Goal: Information Seeking & Learning: Learn about a topic

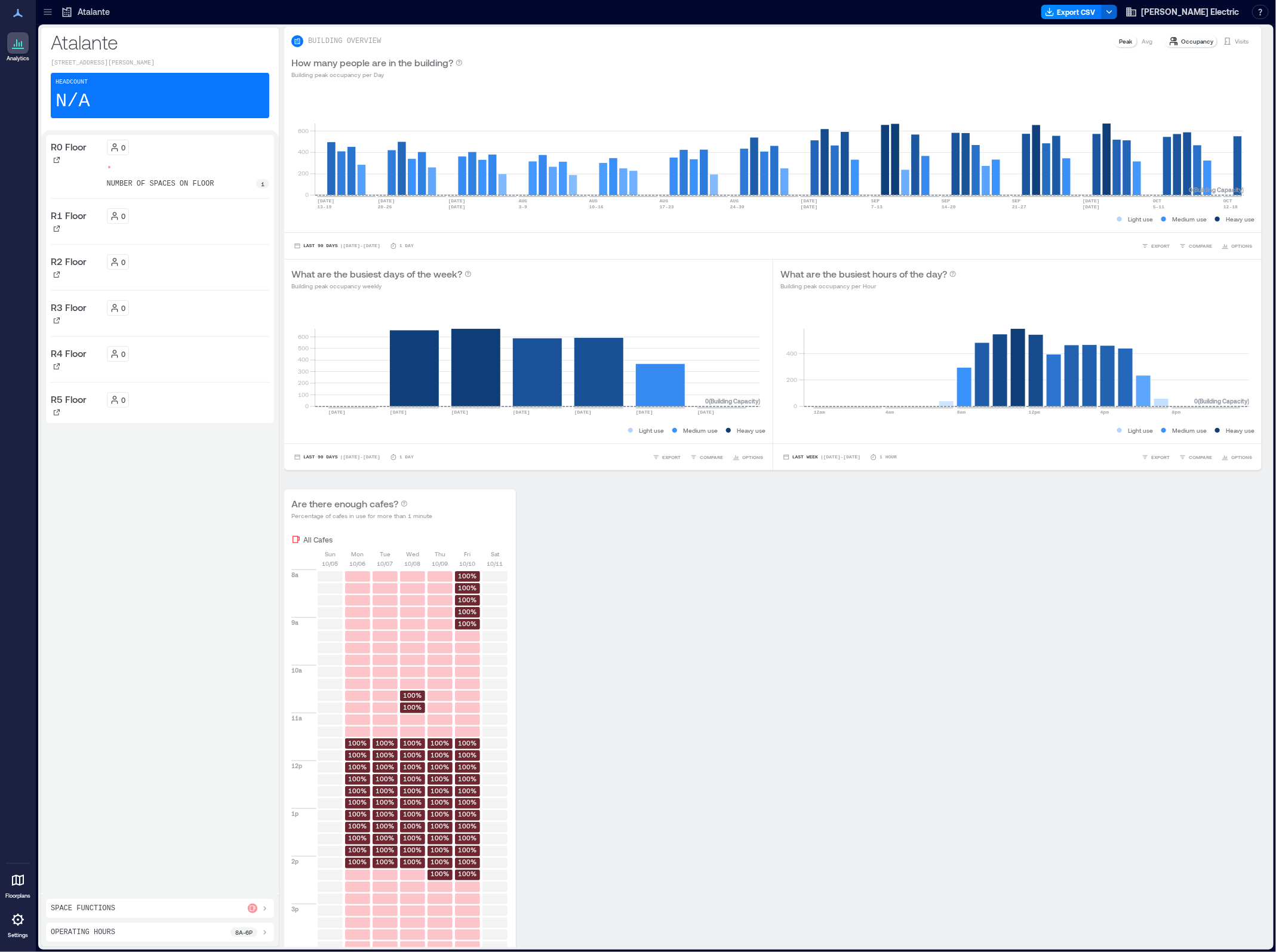
click at [51, 12] on icon at bounding box center [47, 11] width 12 height 12
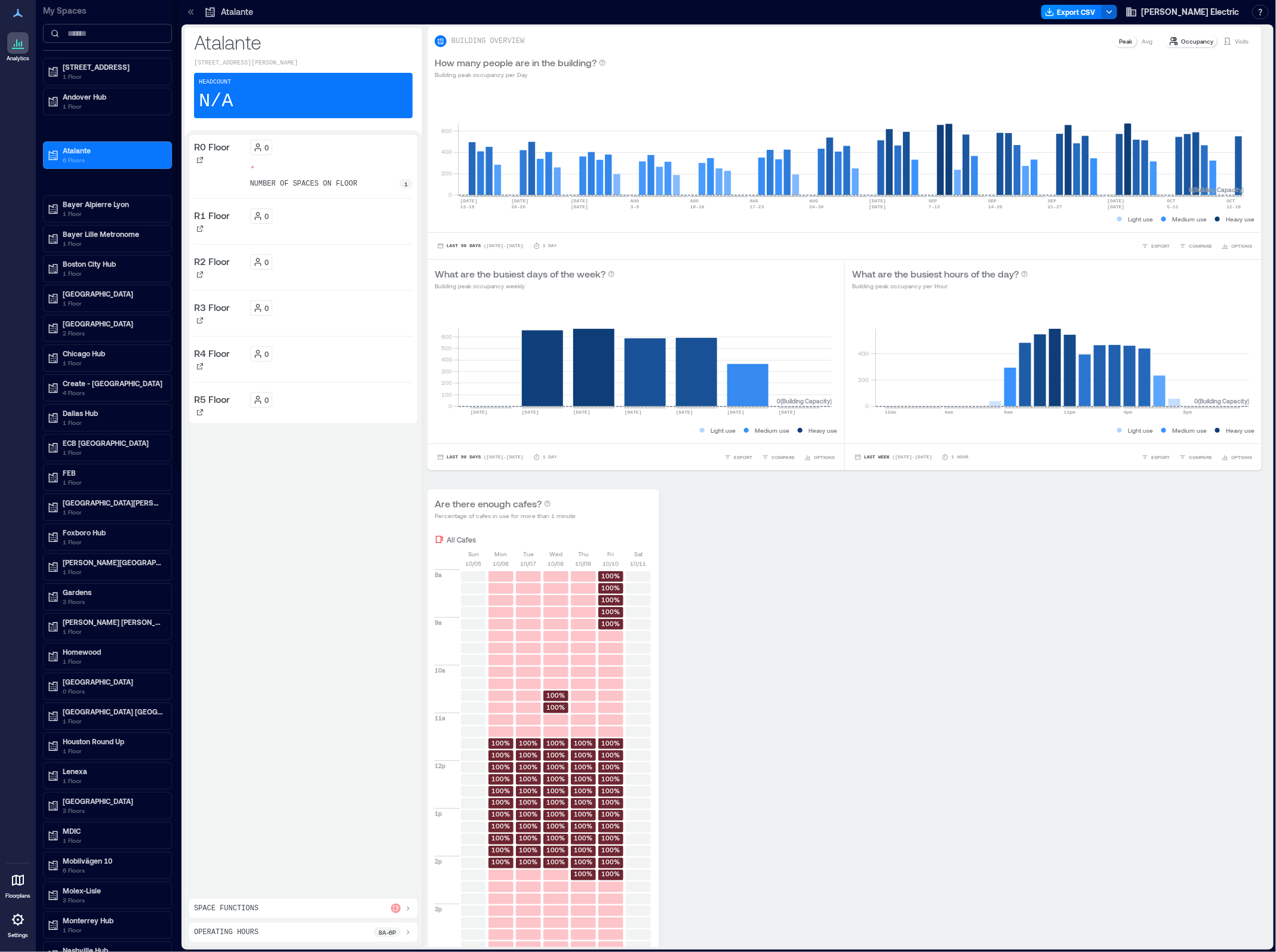
click at [78, 36] on input at bounding box center [108, 33] width 129 height 19
type input "*"
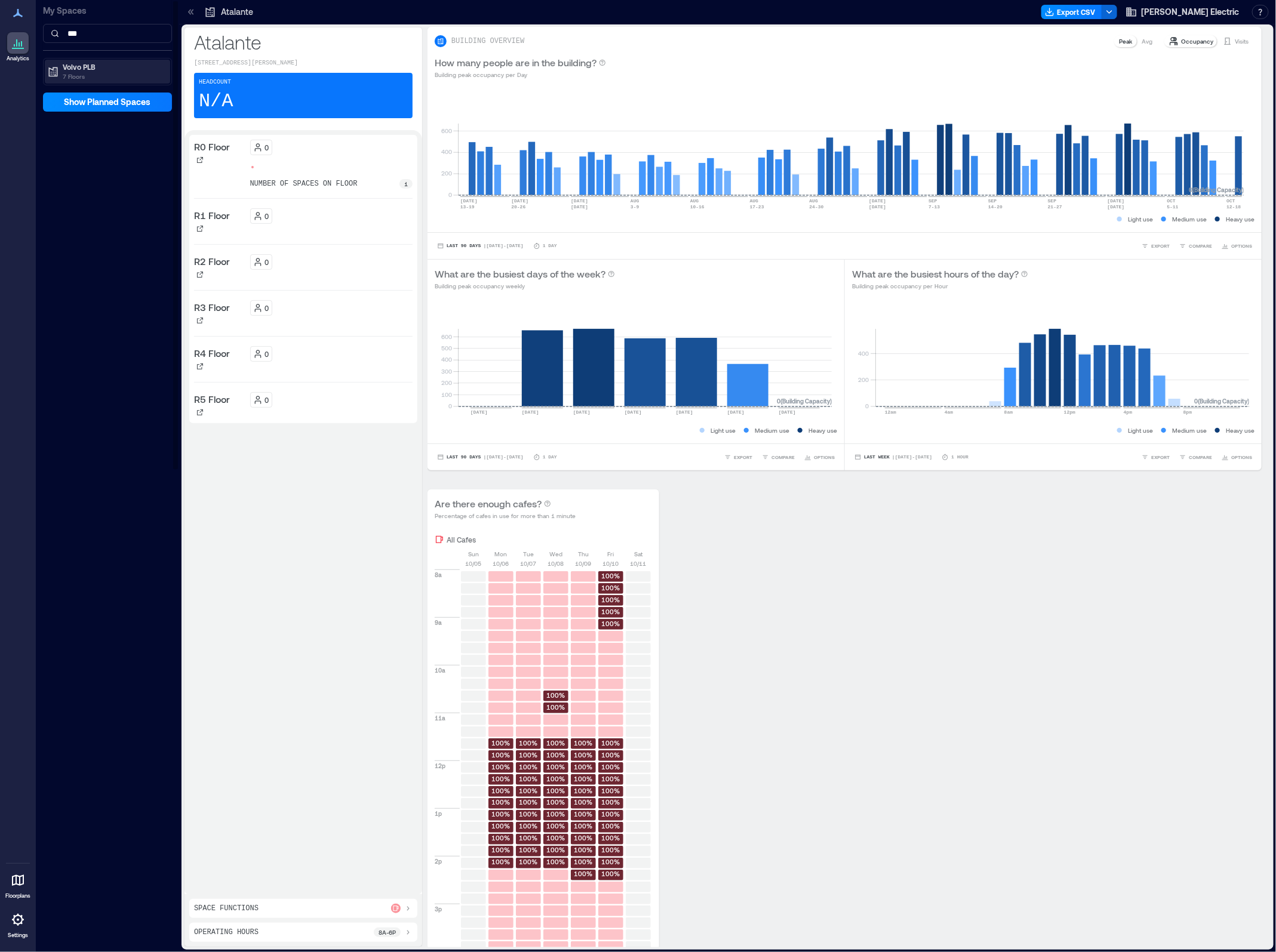
type input "***"
click at [76, 73] on p "7 Floors" at bounding box center [112, 76] width 100 height 9
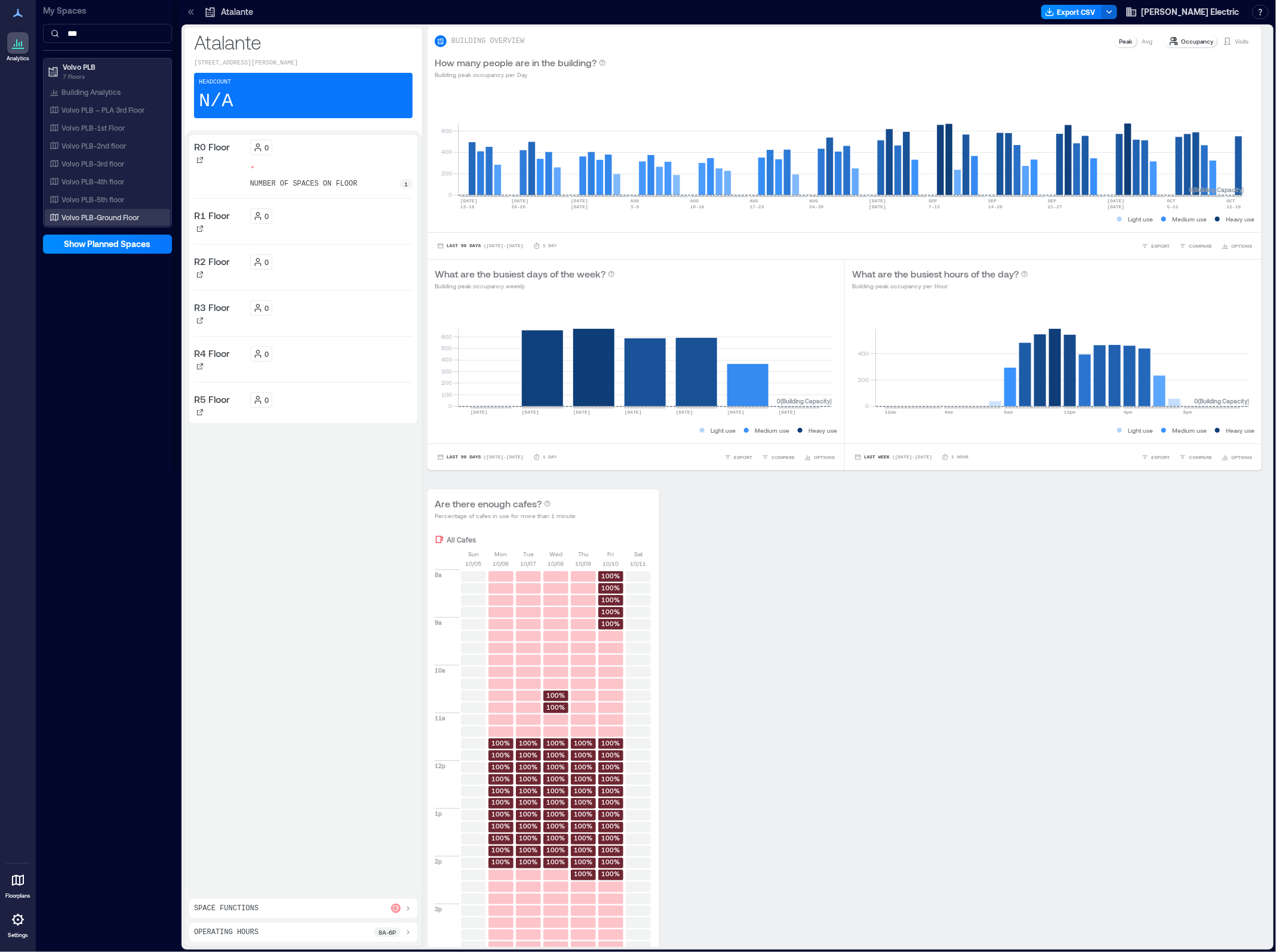
click at [94, 219] on p "Volvo PLB-Ground Floor" at bounding box center [100, 217] width 77 height 9
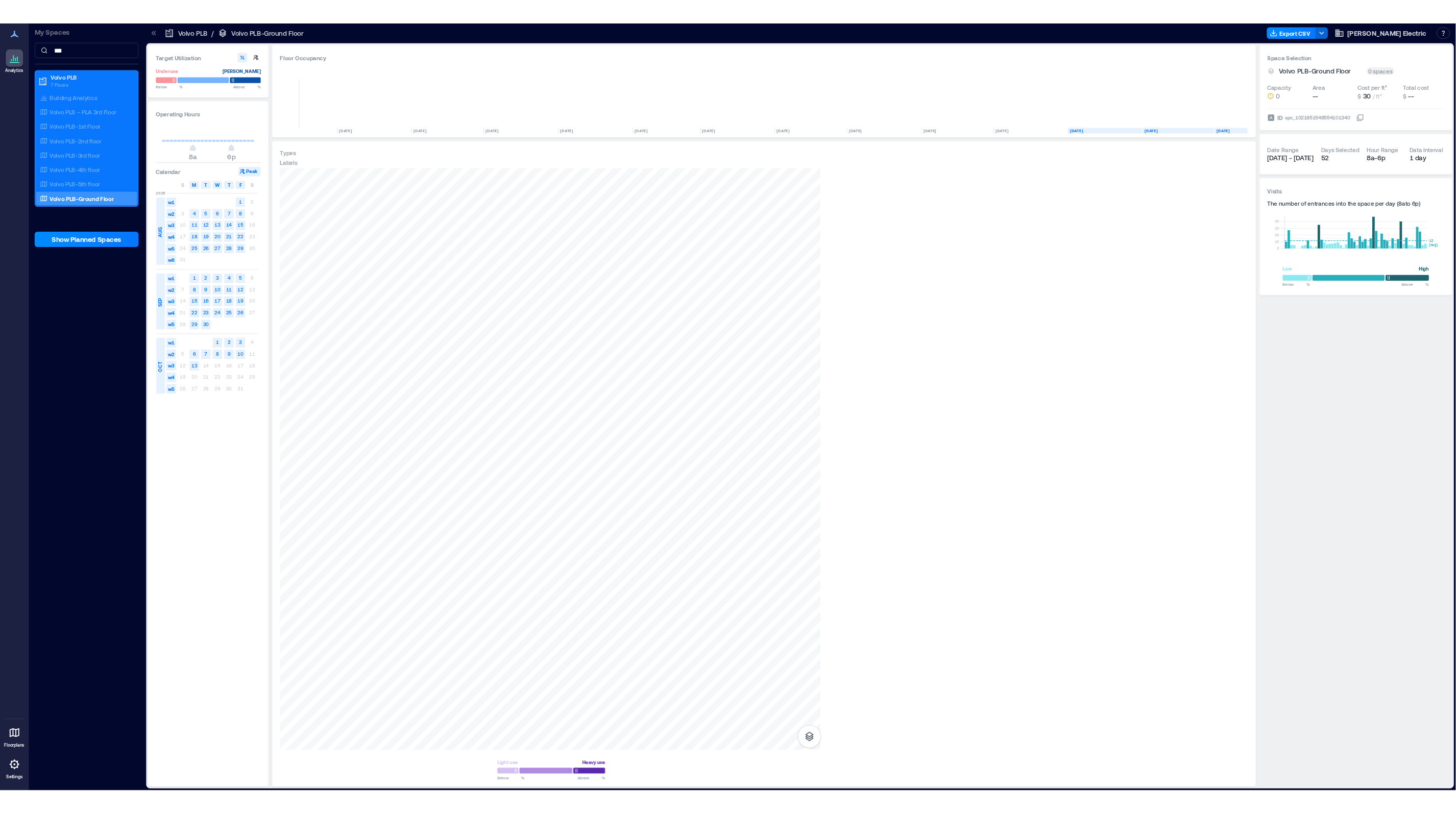
scroll to position [0, 2270]
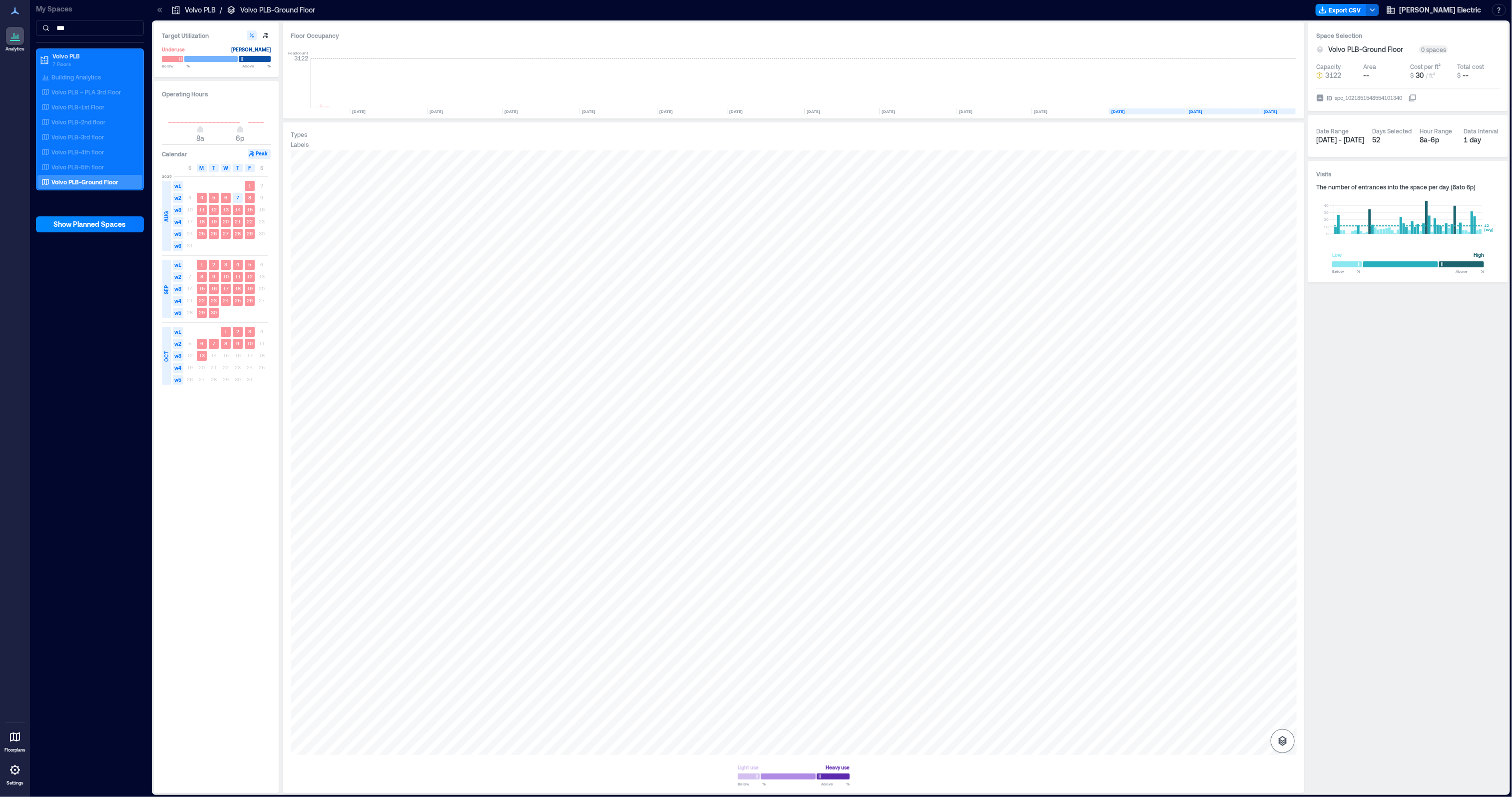
click at [1067, 743] on icon "button" at bounding box center [1282, 741] width 12 height 12
click at [1067, 692] on icon "button" at bounding box center [1282, 687] width 10 height 9
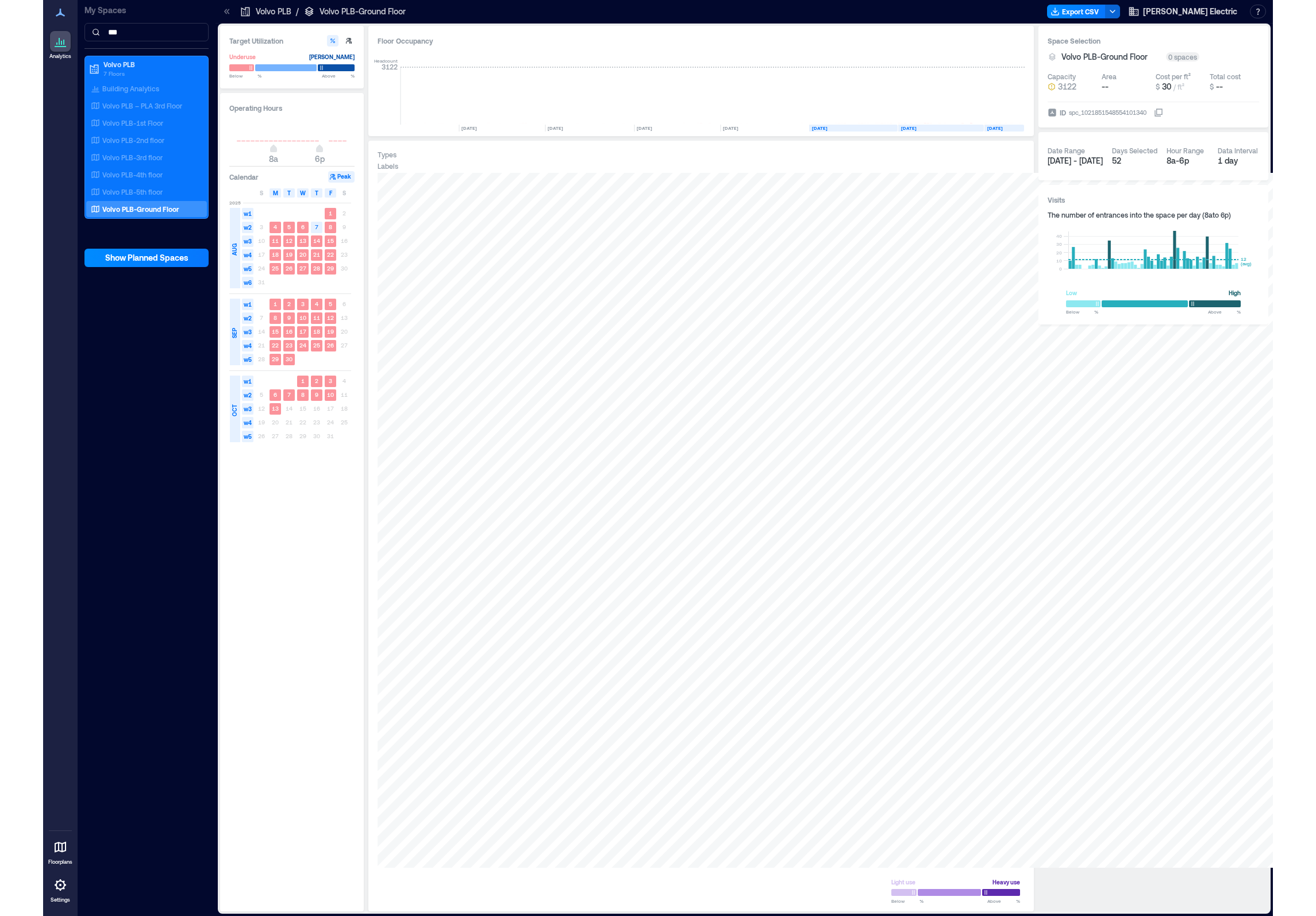
scroll to position [0, 3065]
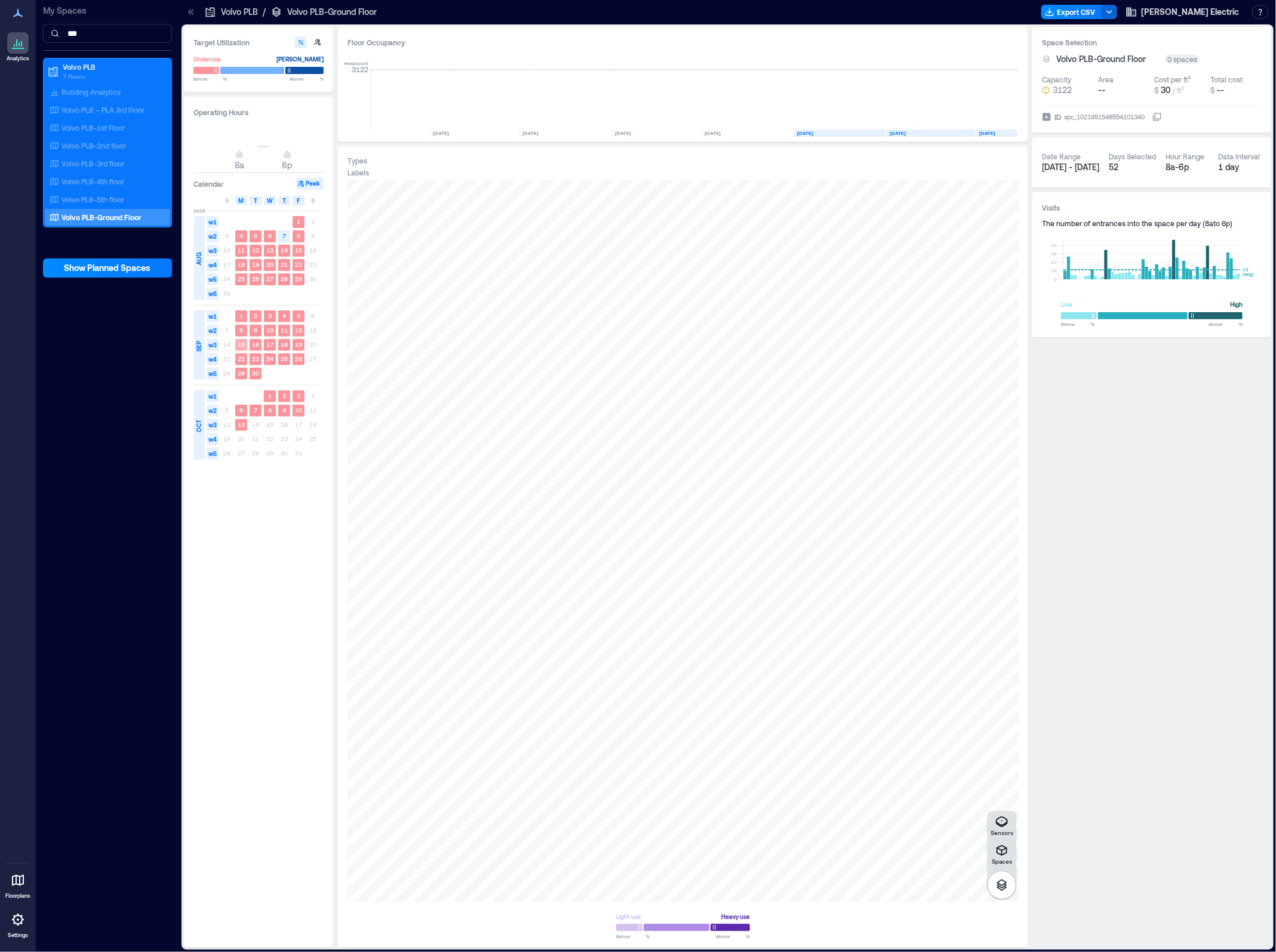
click at [240, 343] on text "15" at bounding box center [242, 344] width 8 height 8
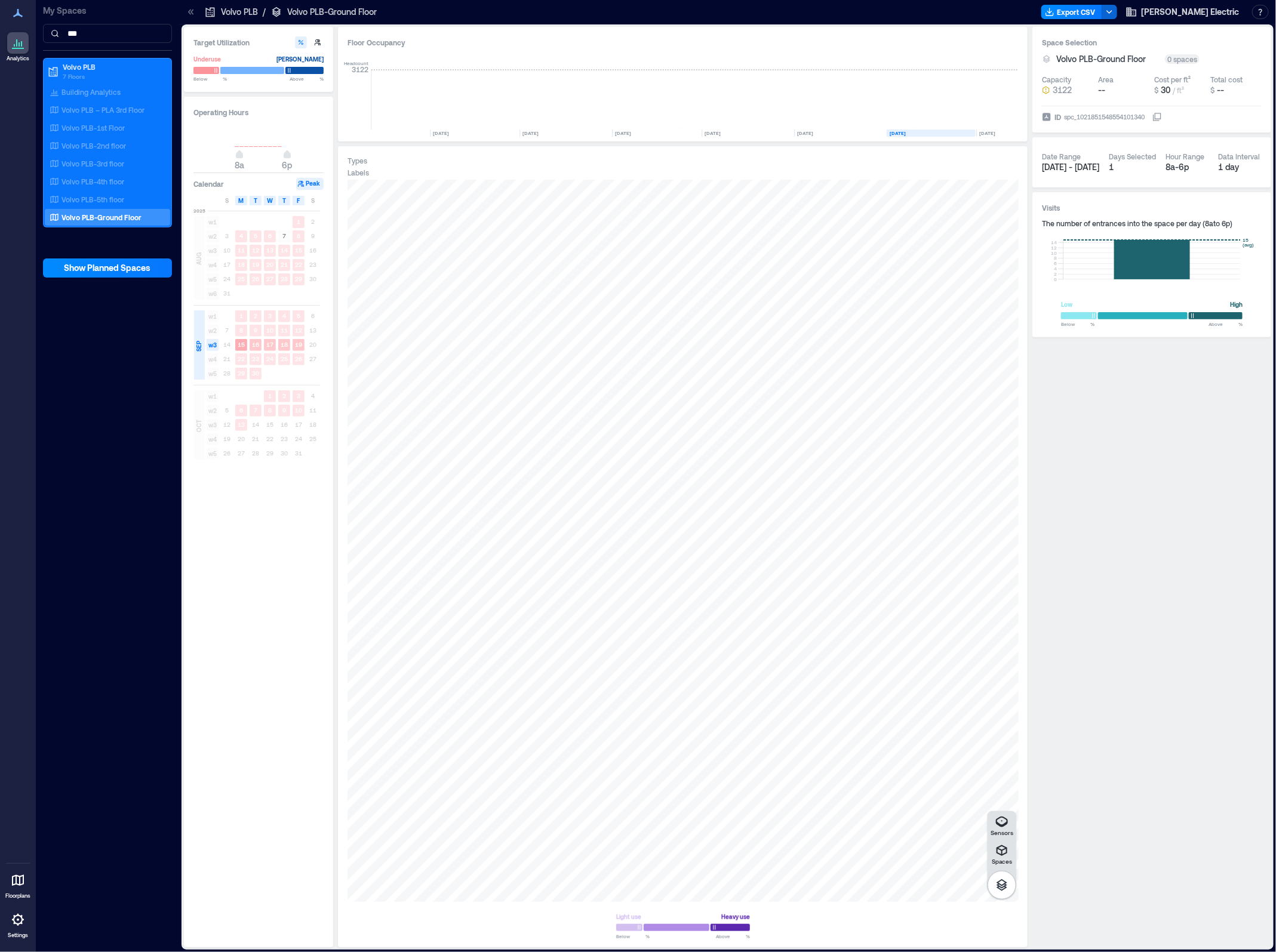
click at [210, 344] on span "w3" at bounding box center [212, 344] width 12 height 12
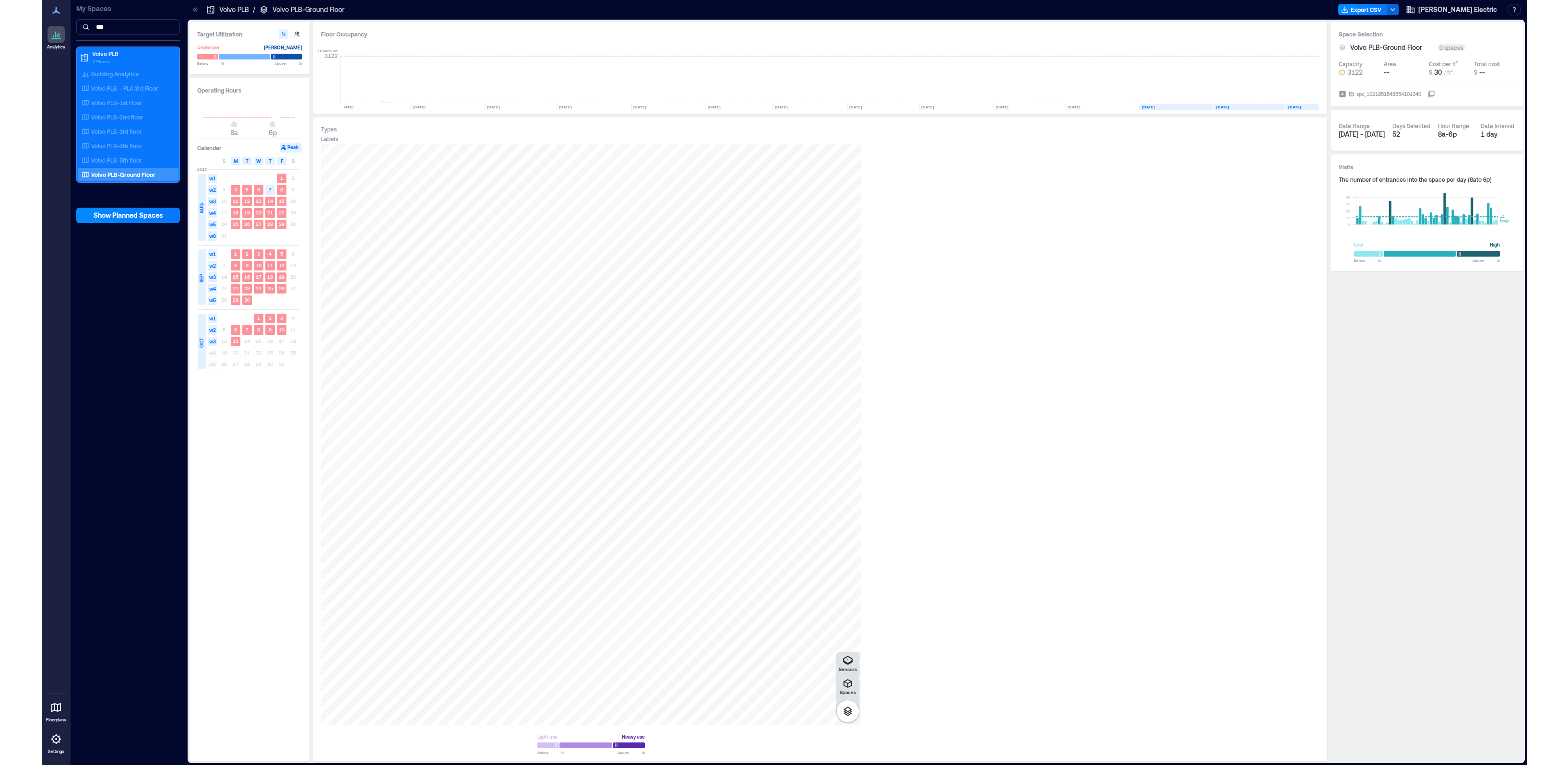
scroll to position [0, 2016]
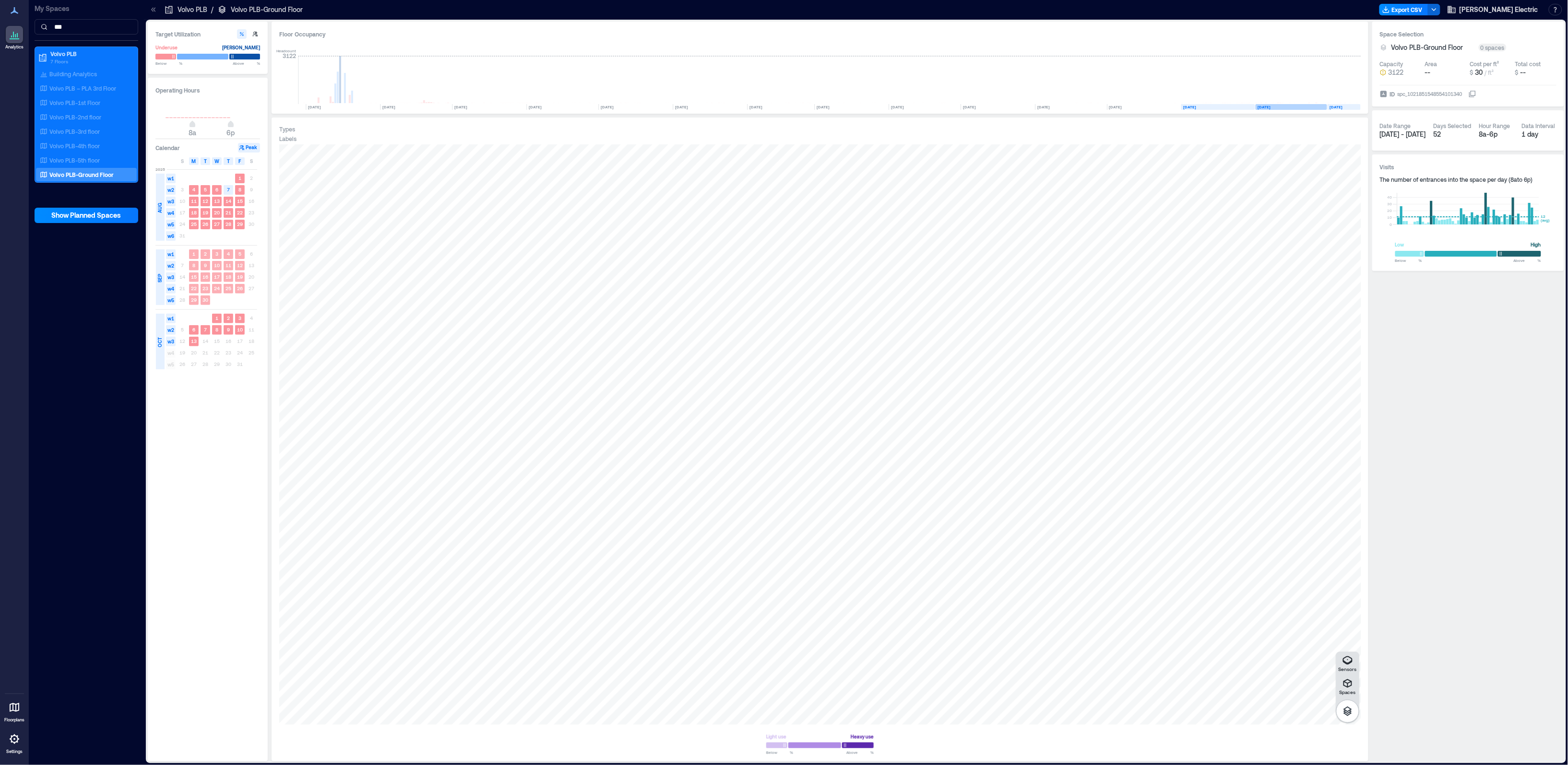
click at [159, 288] on div "SEP" at bounding box center [160, 277] width 8 height 55
click at [158, 200] on div "AUG" at bounding box center [159, 208] width 10 height 15
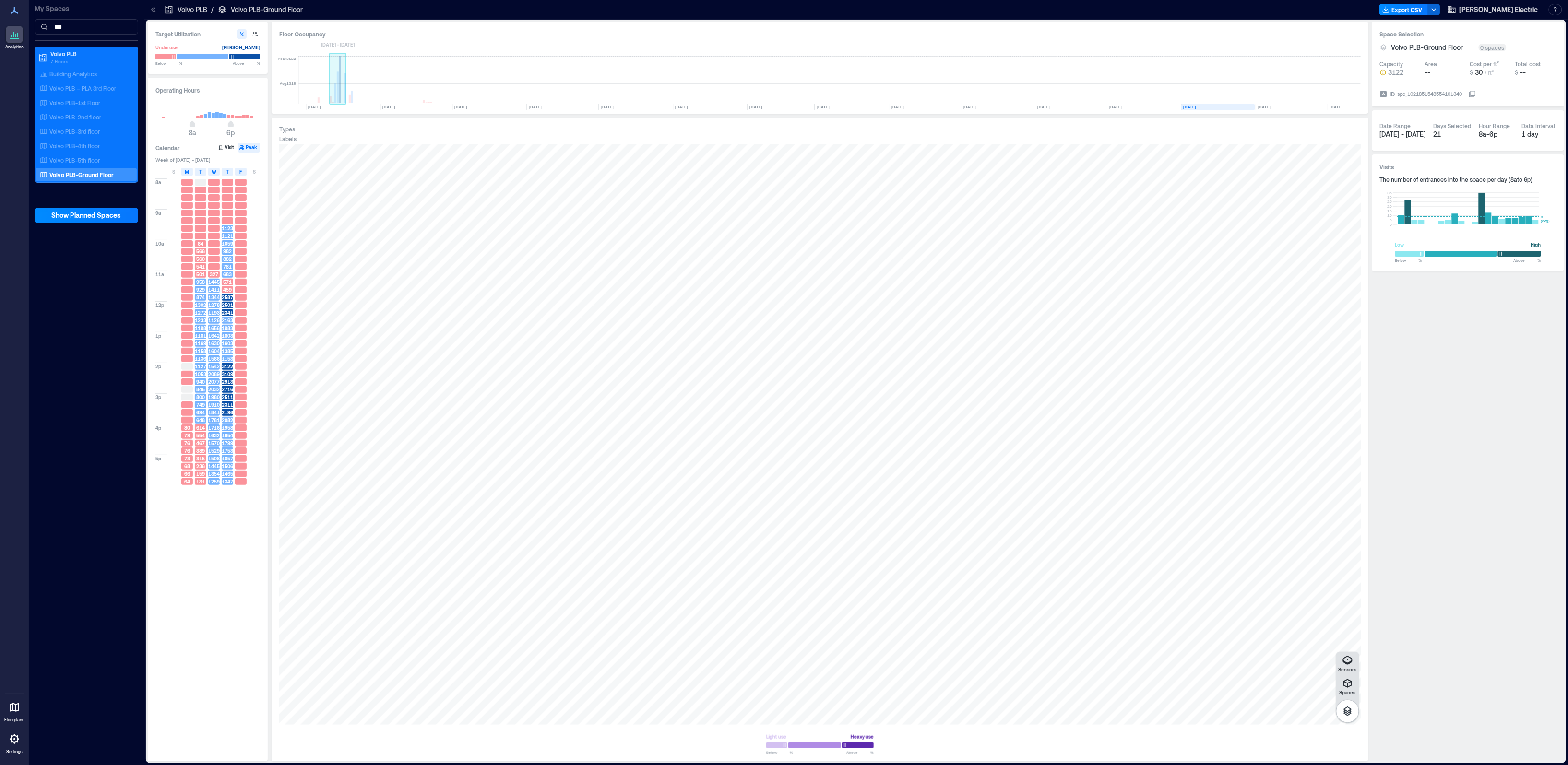
click at [332, 88] on rect at bounding box center [338, 80] width 17 height 48
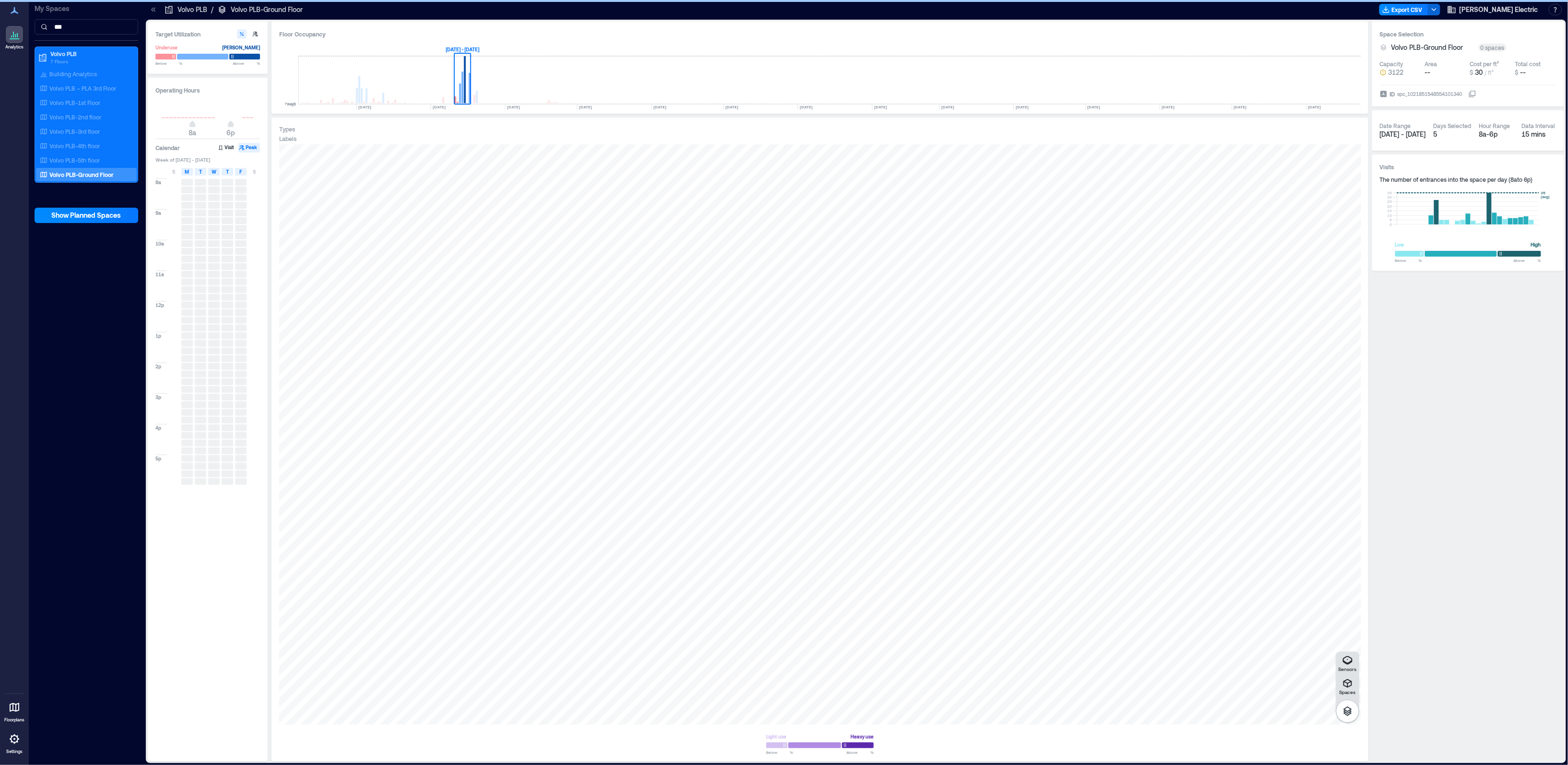
scroll to position [0, 1522]
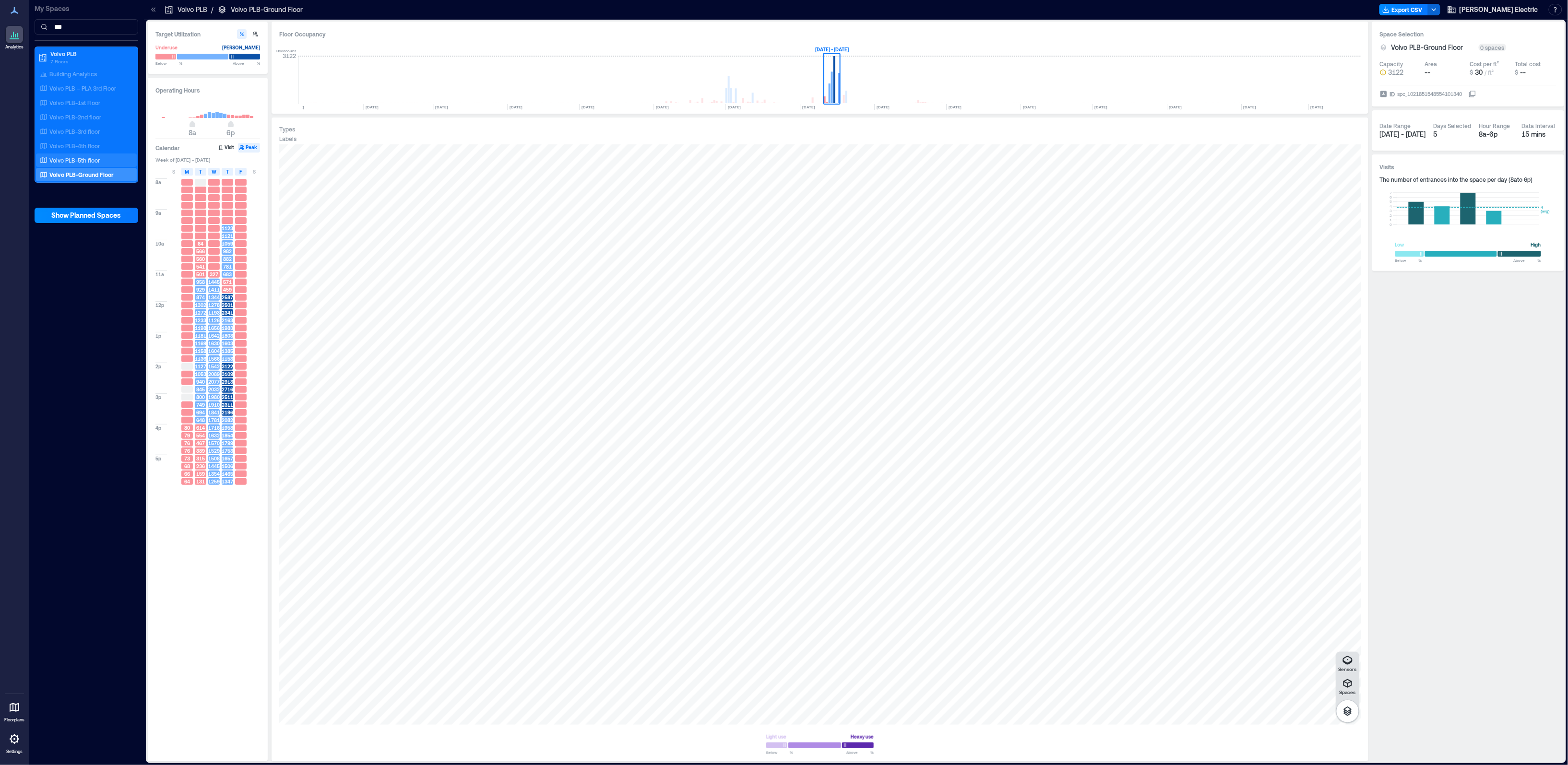
click at [64, 159] on p "Volvo PLB-5th floor" at bounding box center [74, 160] width 50 height 8
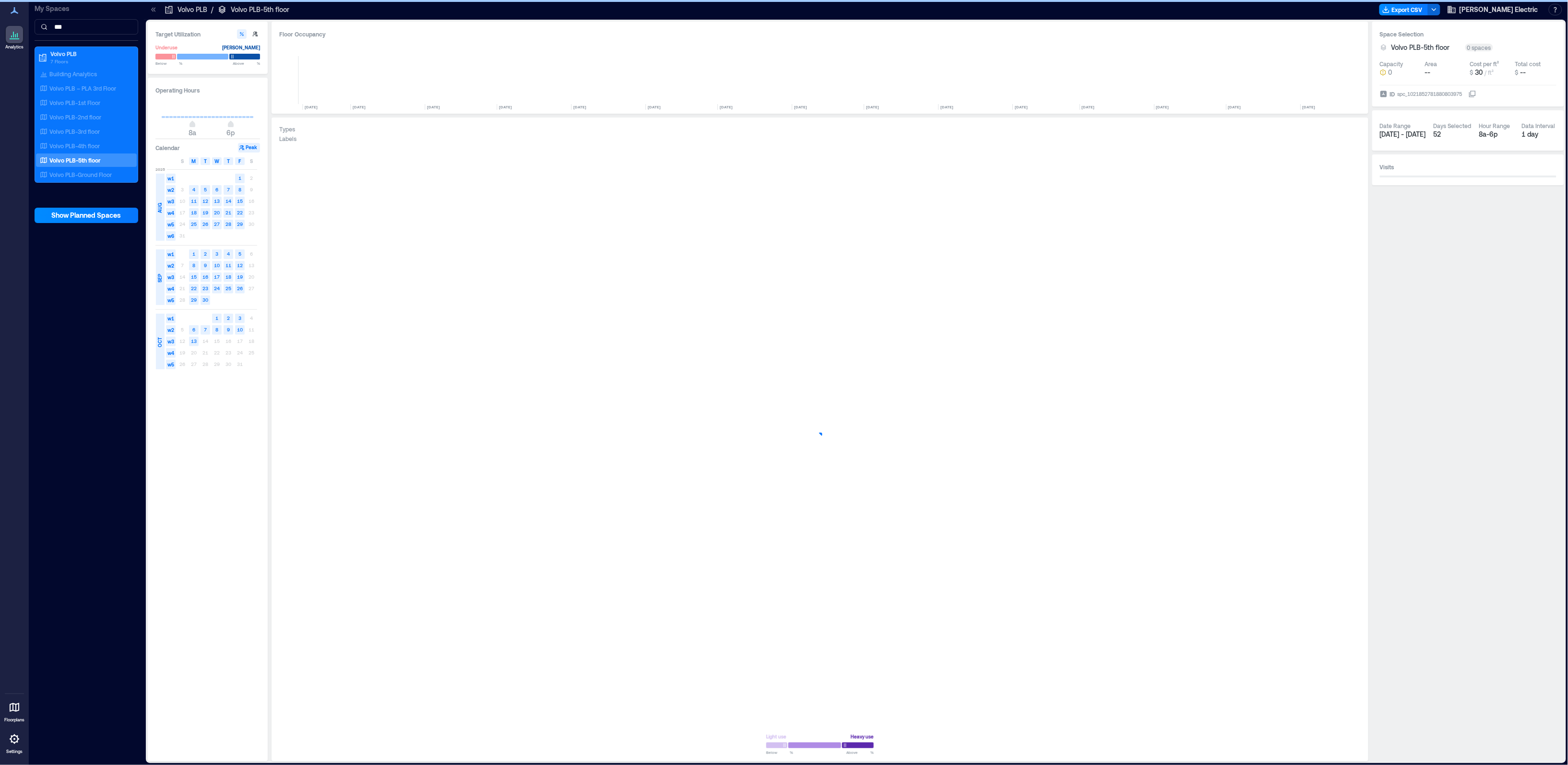
scroll to position [0, 2018]
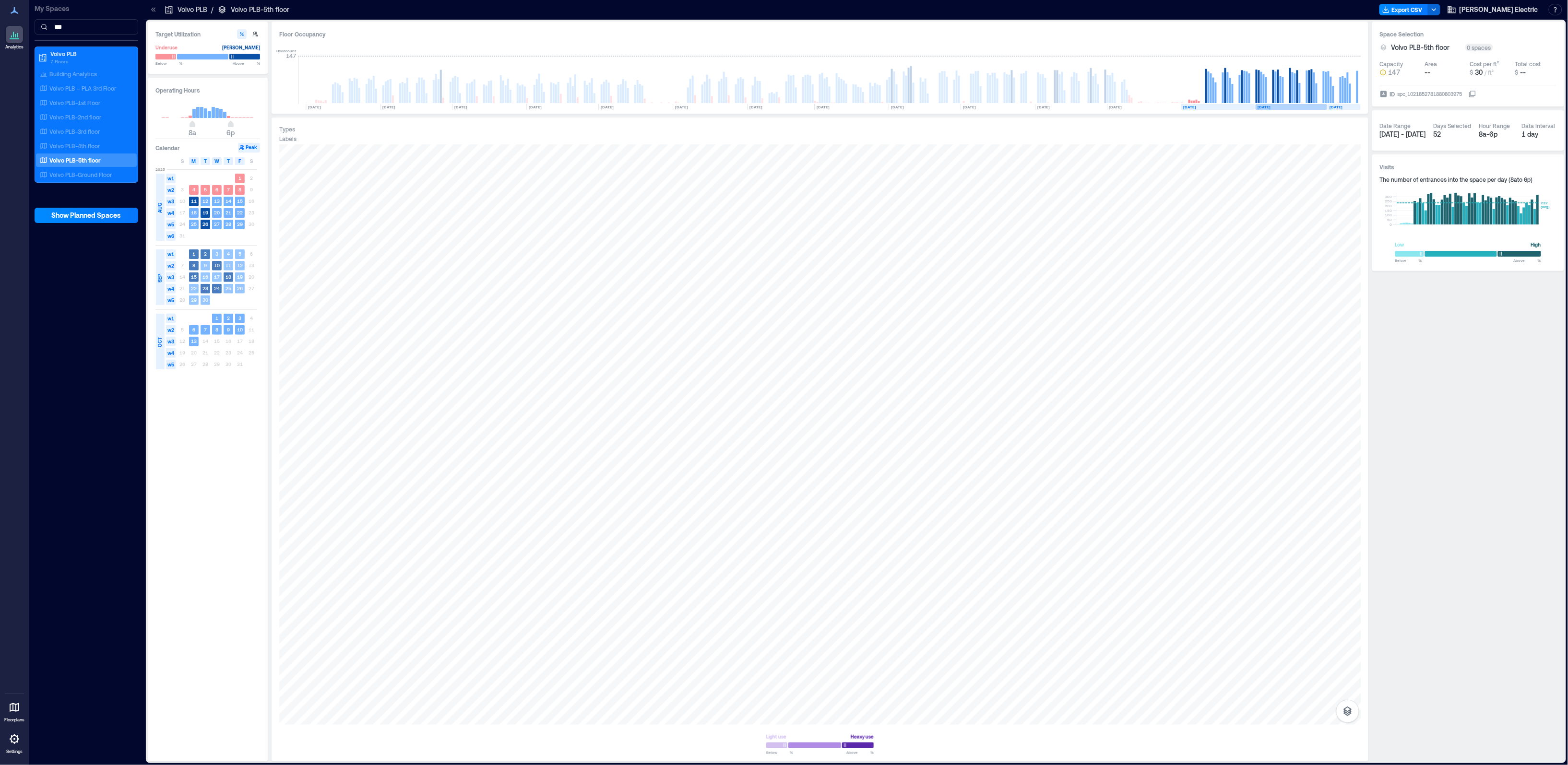
click at [159, 268] on div "SEP" at bounding box center [160, 277] width 8 height 55
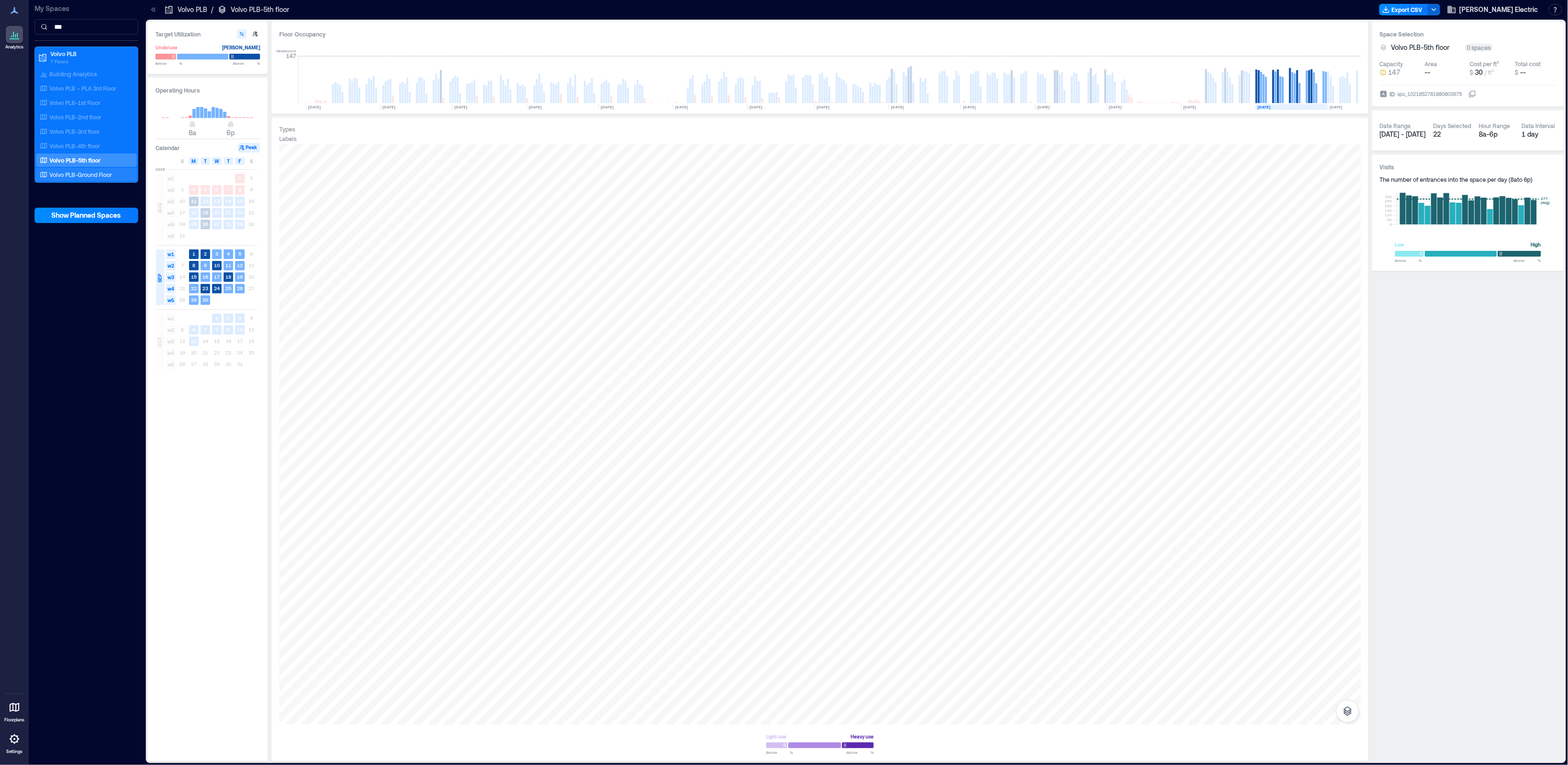
click at [68, 175] on p "Volvo PLB-Ground Floor" at bounding box center [80, 174] width 62 height 8
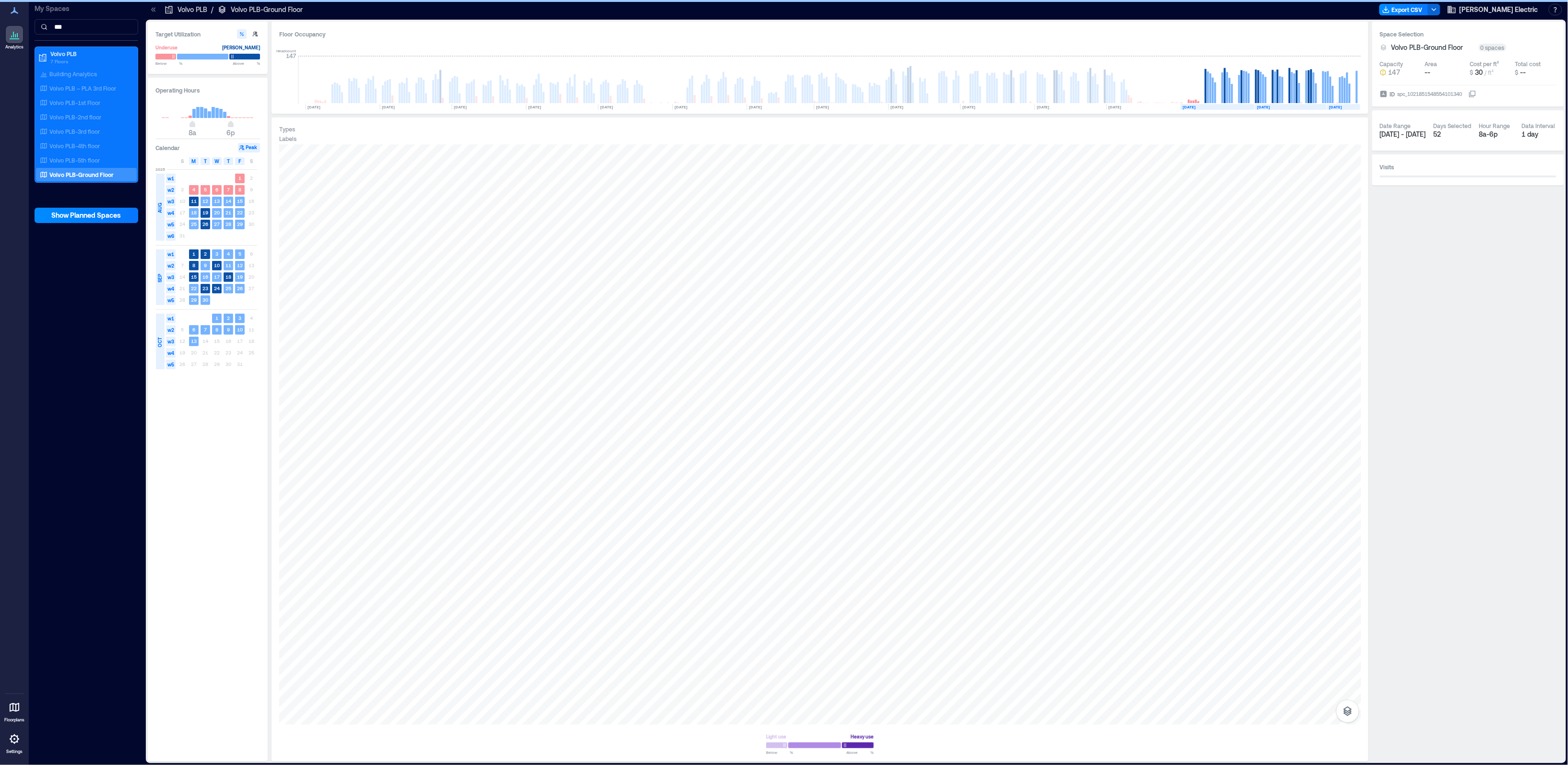
scroll to position [0, 2016]
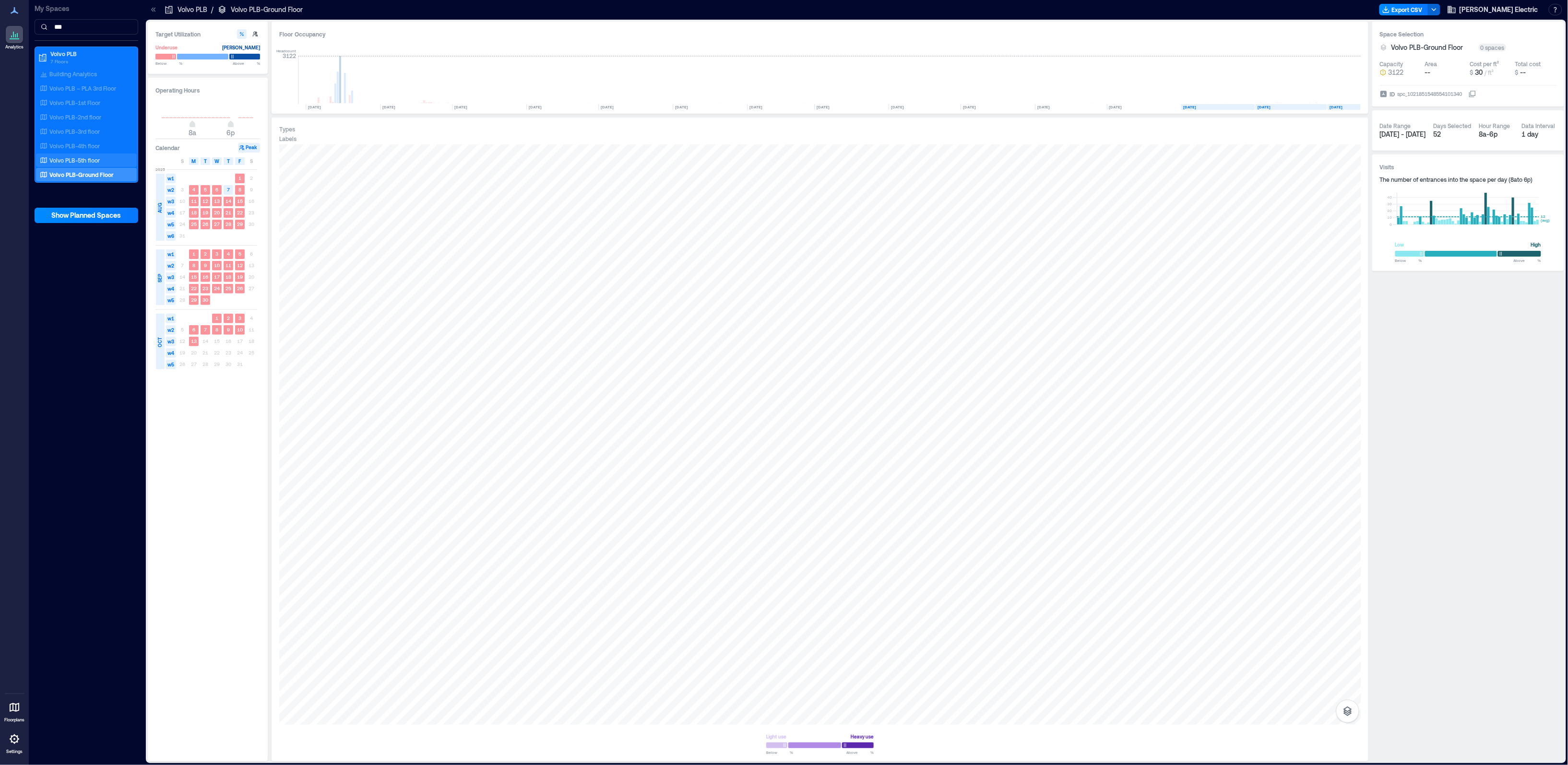
click at [66, 157] on p "Volvo PLB-5th floor" at bounding box center [74, 160] width 50 height 8
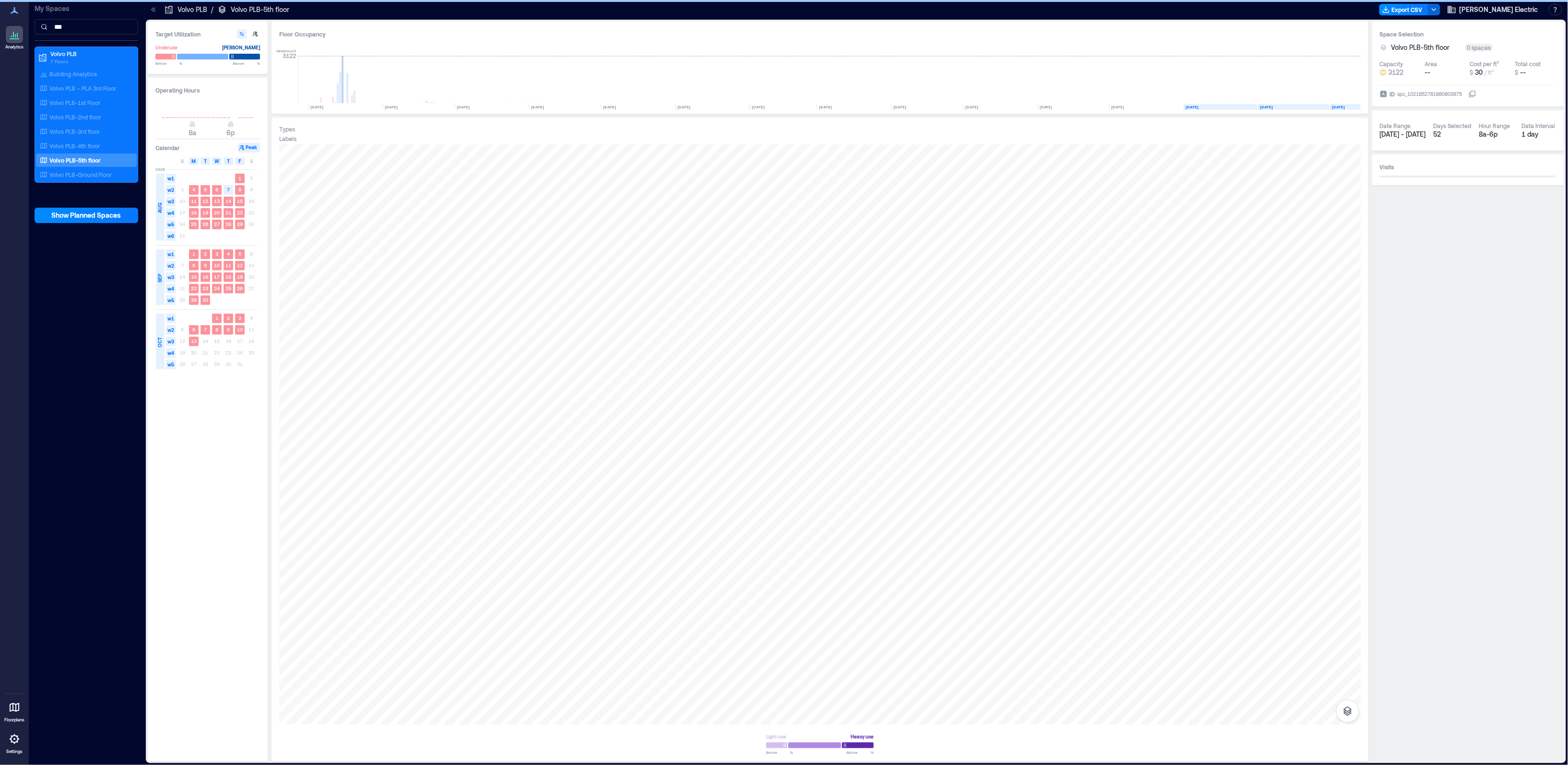
scroll to position [0, 2018]
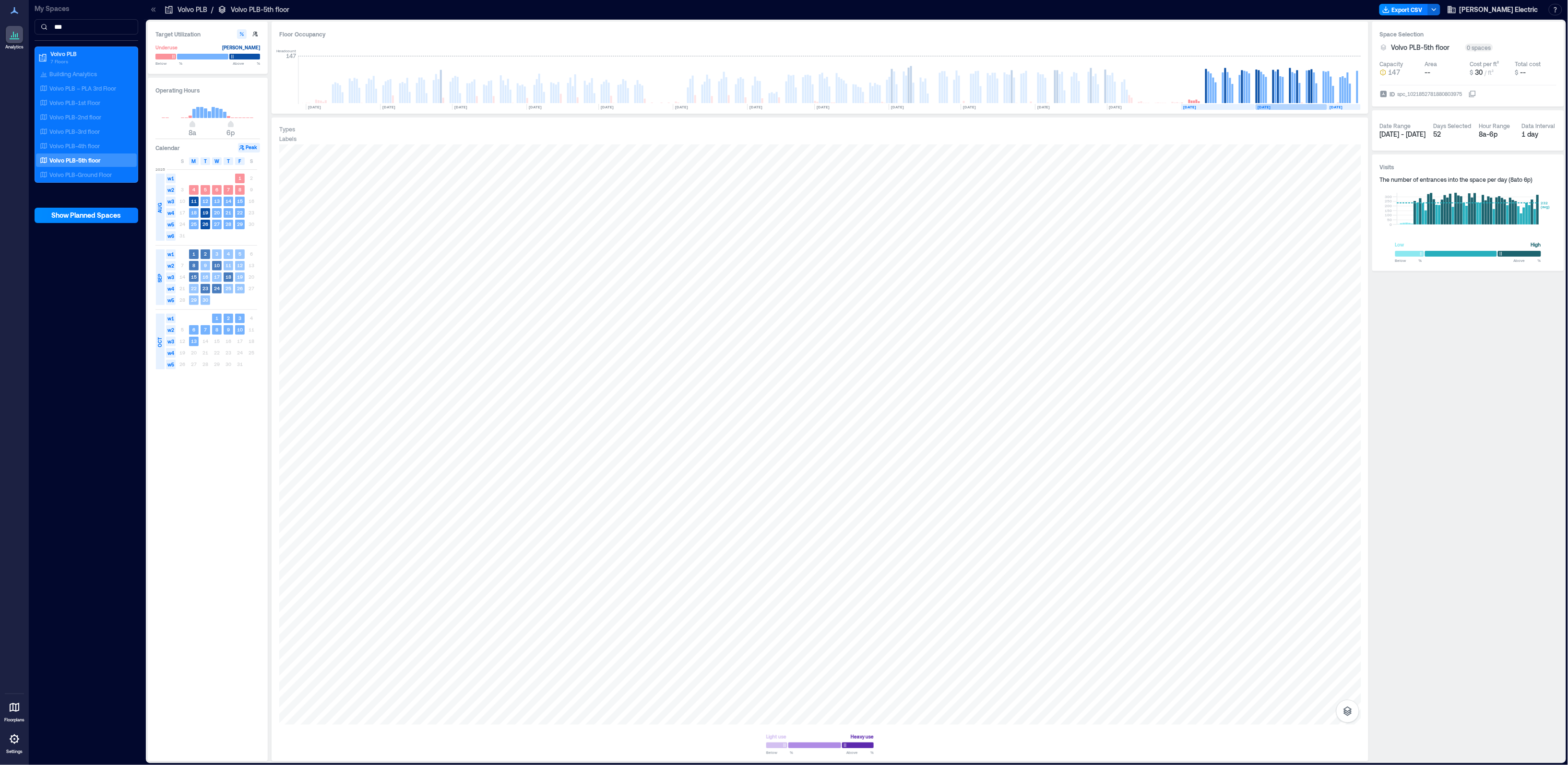
click at [157, 271] on div "SEP" at bounding box center [159, 278] width 10 height 15
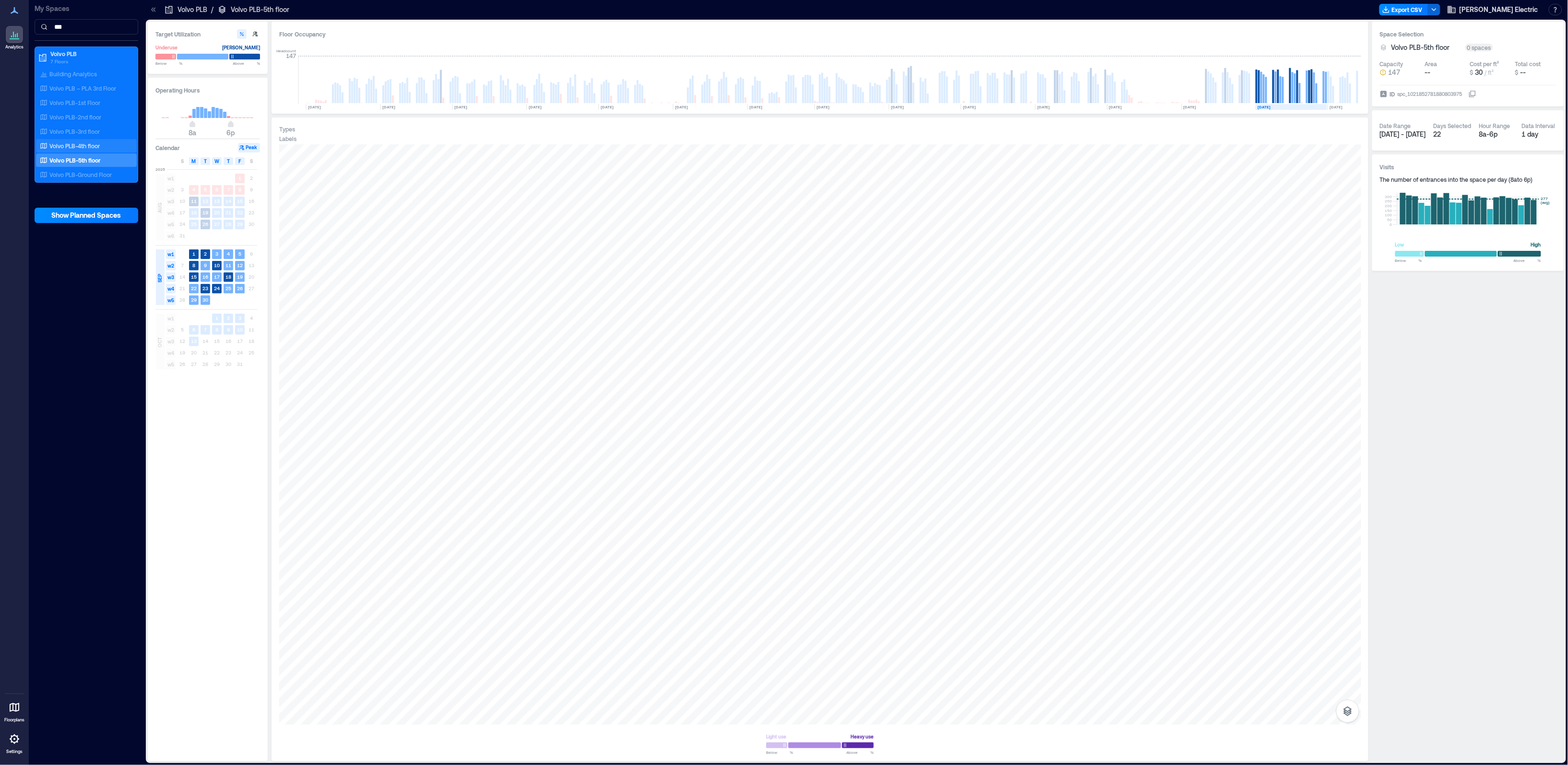
click at [76, 146] on p "Volvo PLB-4th floor" at bounding box center [74, 146] width 50 height 8
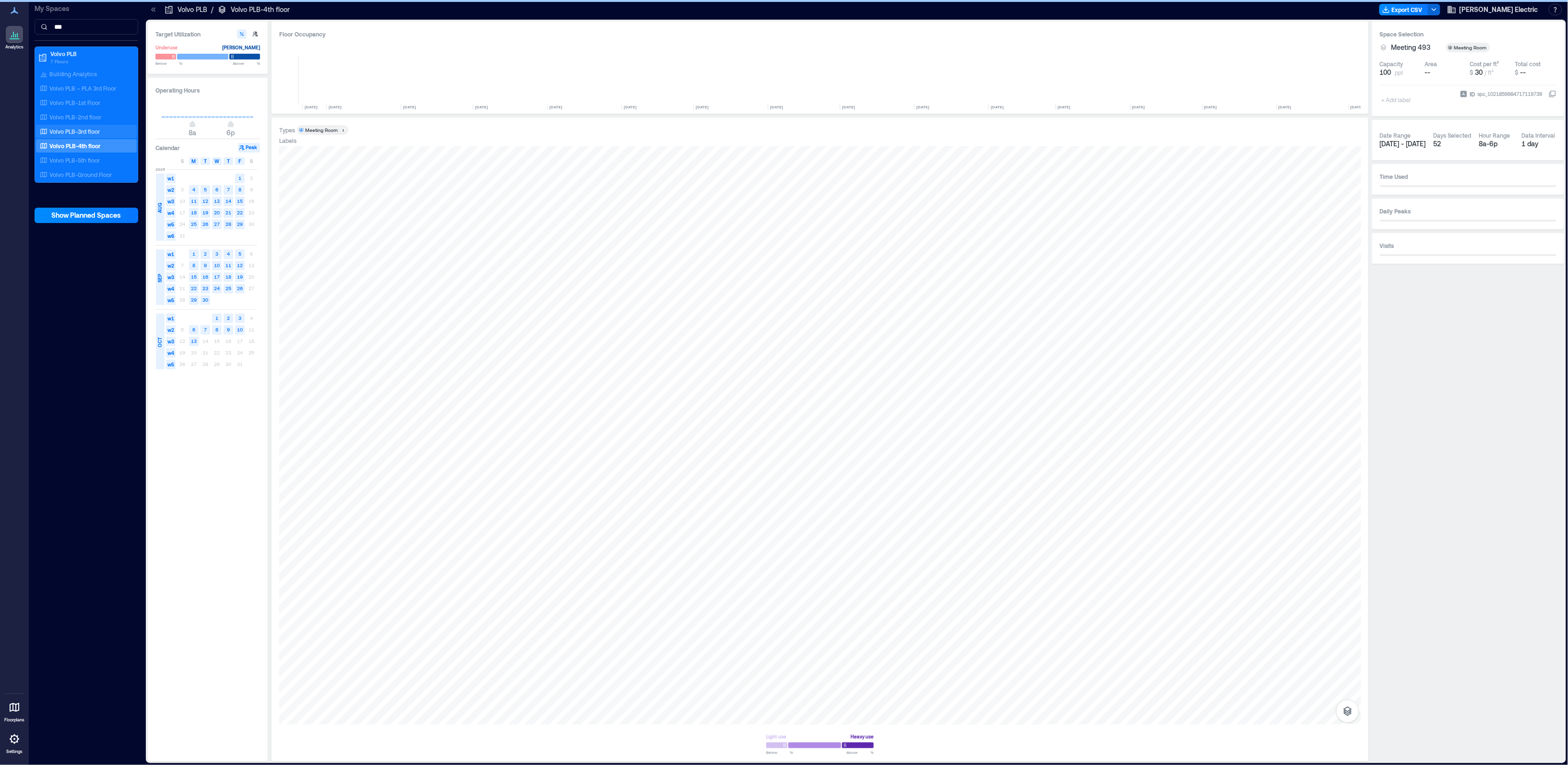
scroll to position [0, 1995]
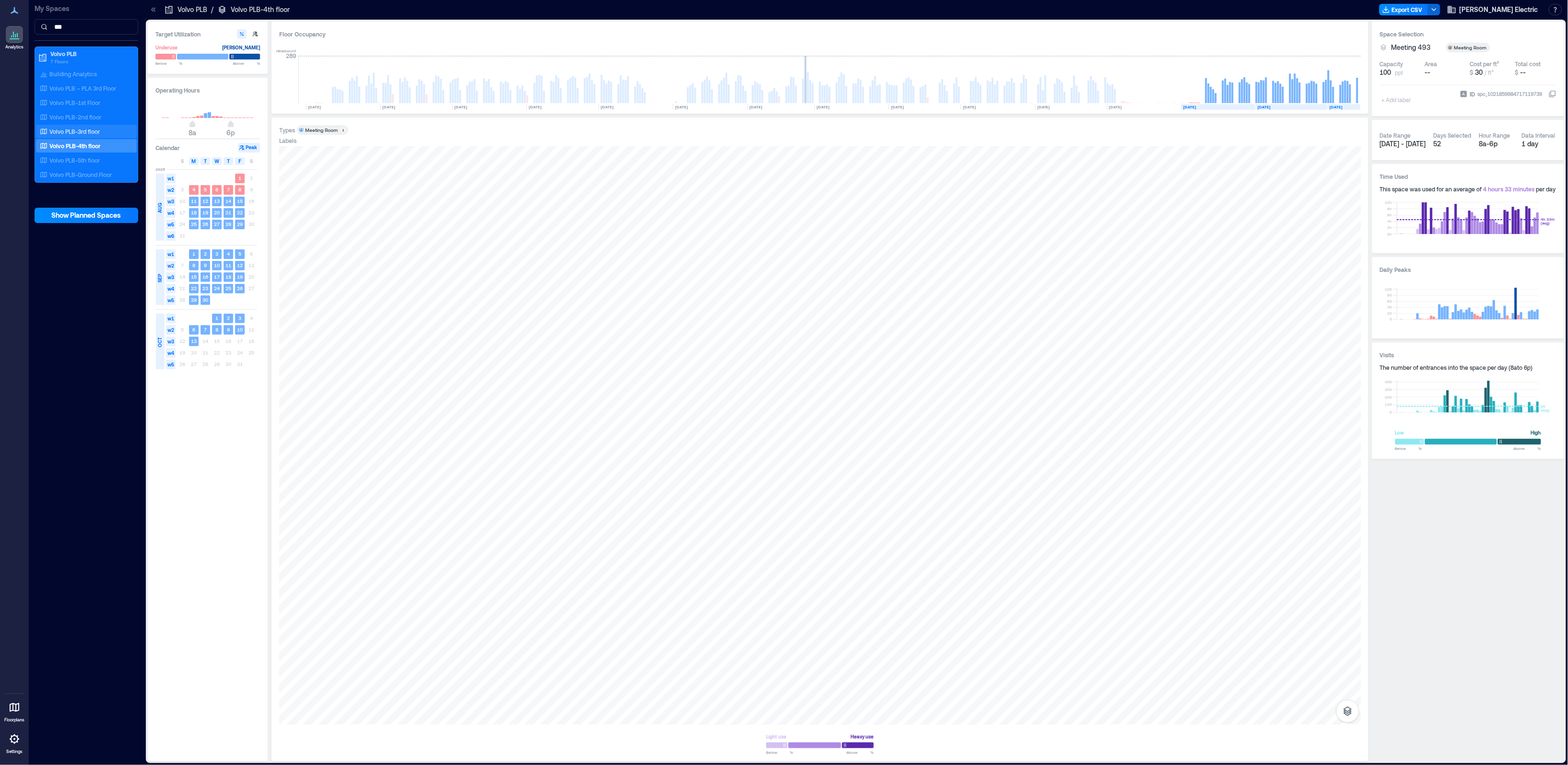
click at [88, 131] on p "Volvo PLB-3rd floor" at bounding box center [74, 131] width 50 height 8
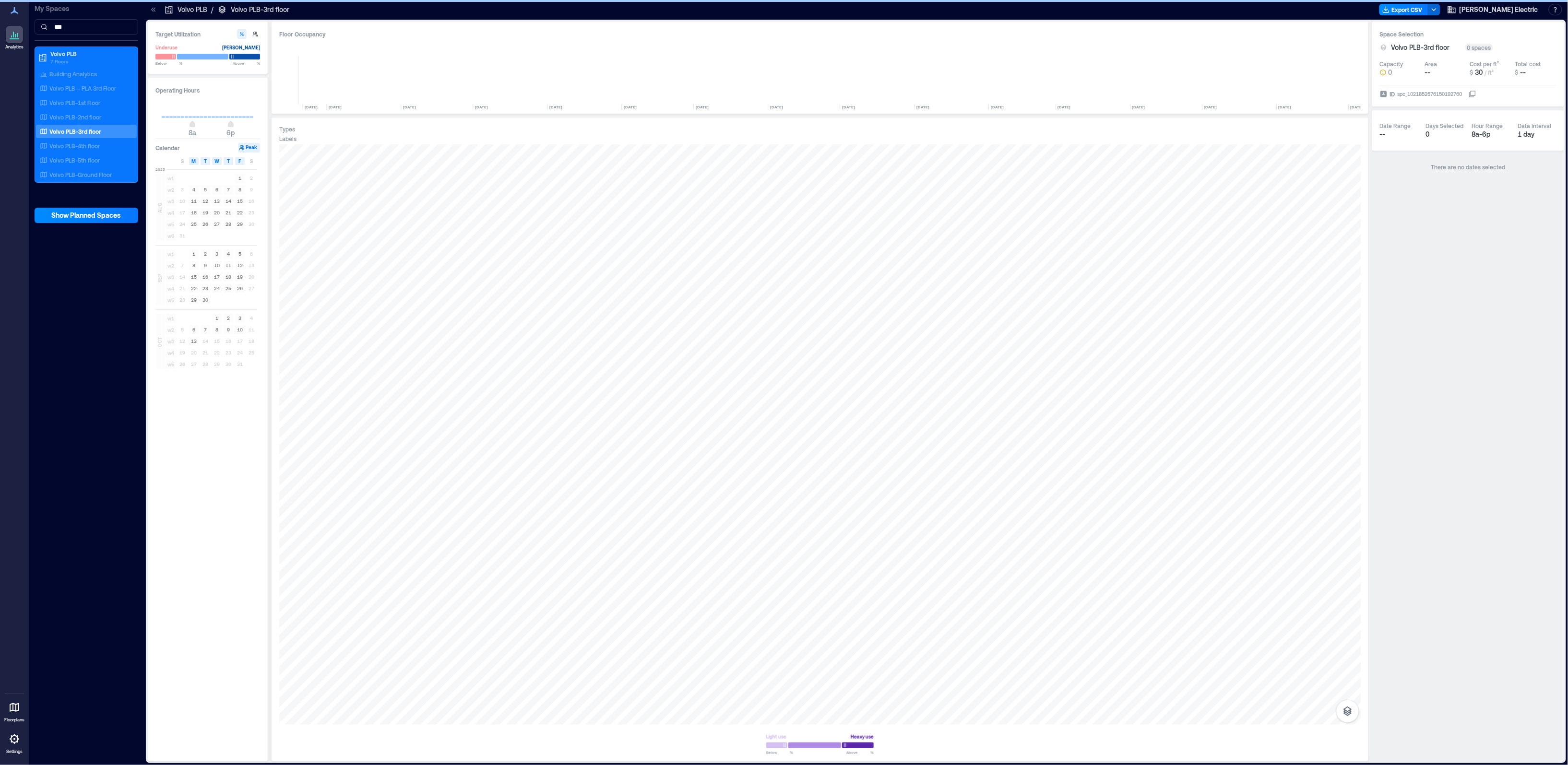
scroll to position [0, 1995]
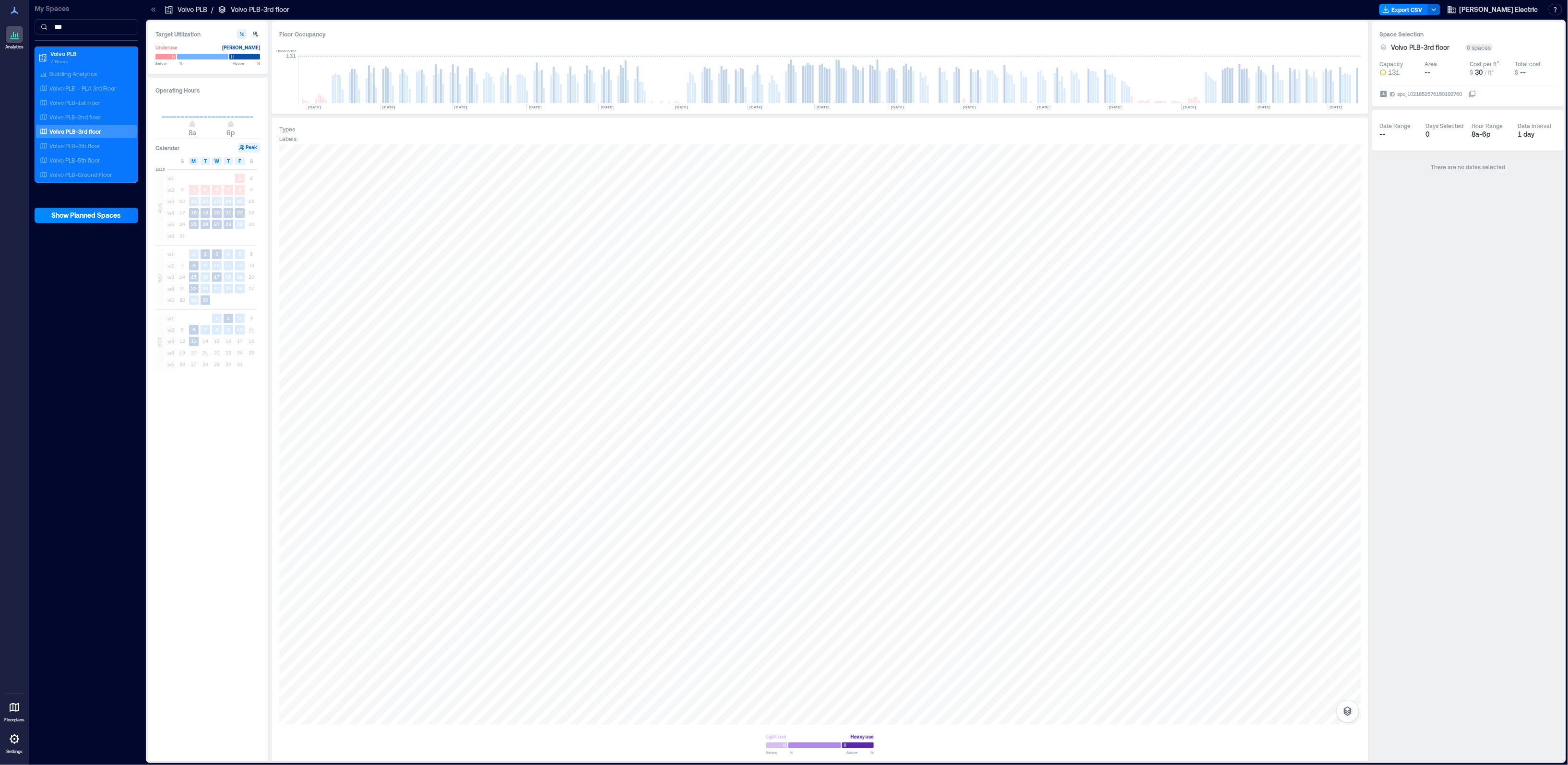
click at [632, 117] on div "Floor Occupancy Headcount 131 [DATE] [DATE] [DATE] [DATE] [DATE] [DATE] [DATE] …" at bounding box center [820, 391] width 1096 height 740
click at [624, 145] on div "Floor Occupancy Headcount 131 [DATE] [DATE] [DATE] [DATE] [DATE] [DATE] [DATE] …" at bounding box center [820, 391] width 1096 height 740
click at [78, 176] on p "Volvo PLB-Ground Floor" at bounding box center [80, 174] width 62 height 8
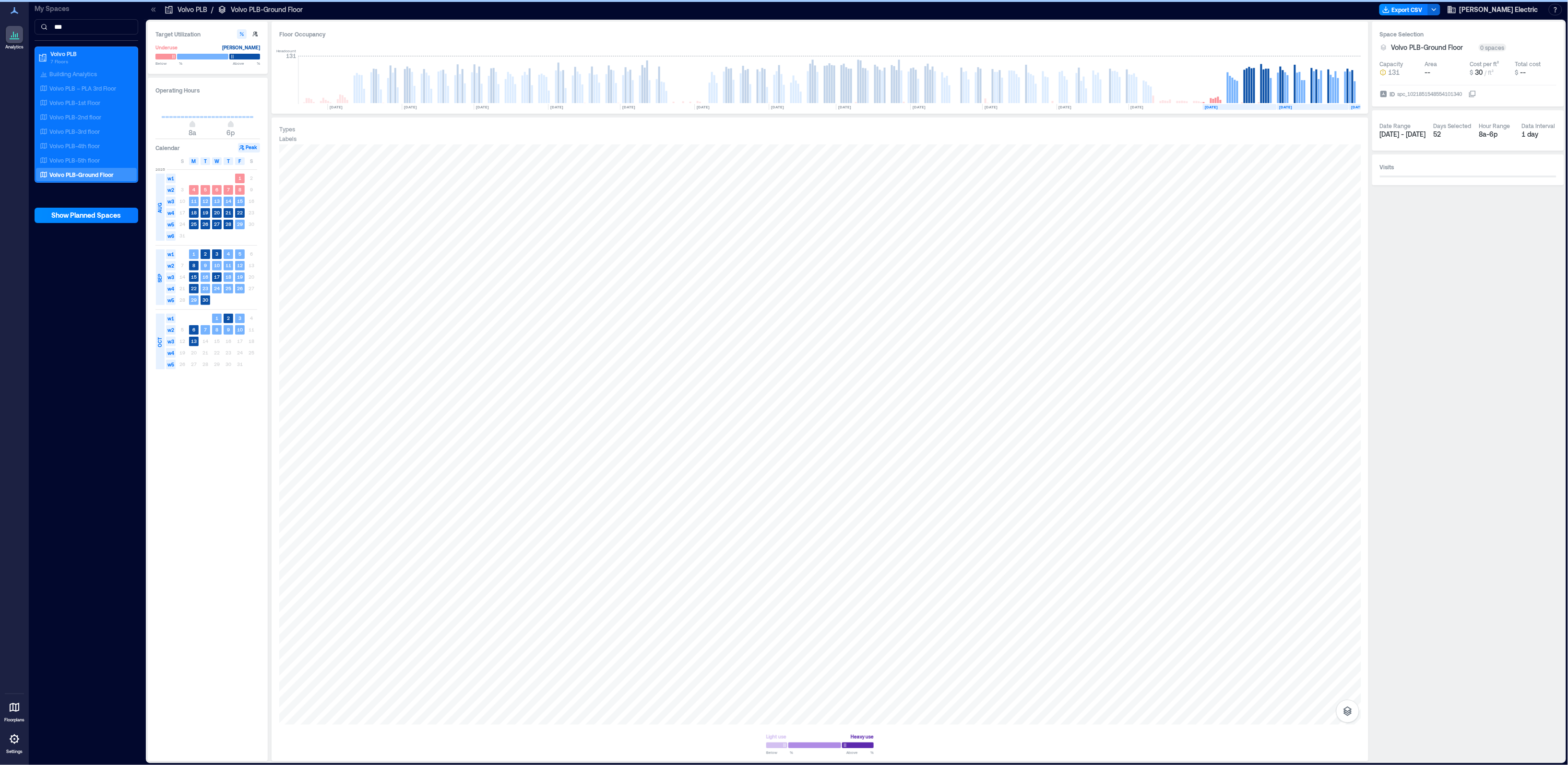
scroll to position [0, 2016]
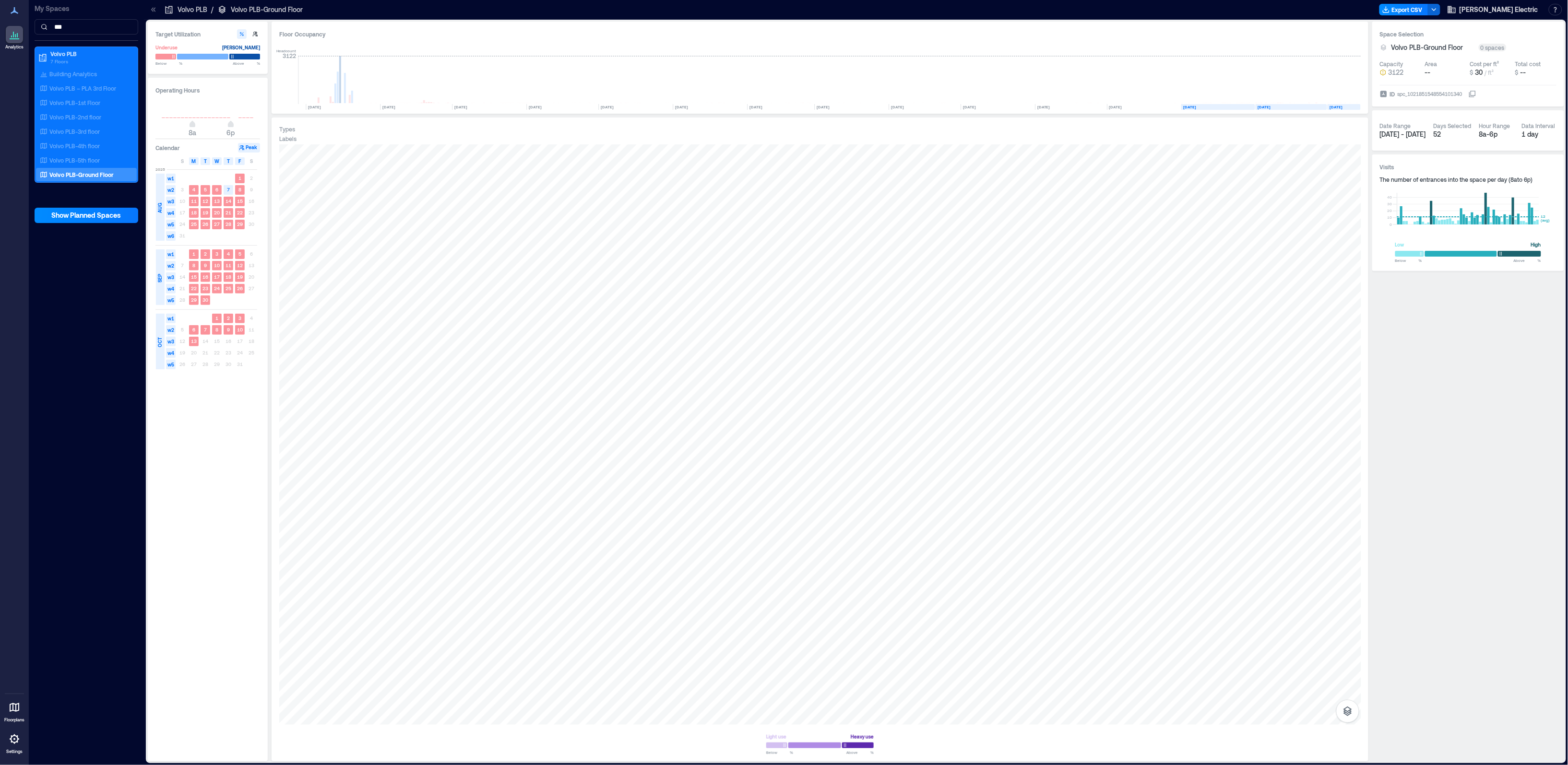
click at [174, 514] on div "Operating Hours 8a 6p Calendar Peak S M T W T F S [DATE] w1 1 2 w2 3 4 5 6 7 8 …" at bounding box center [208, 419] width 120 height 684
click at [94, 161] on p "Volvo PLB-5th floor" at bounding box center [74, 160] width 50 height 8
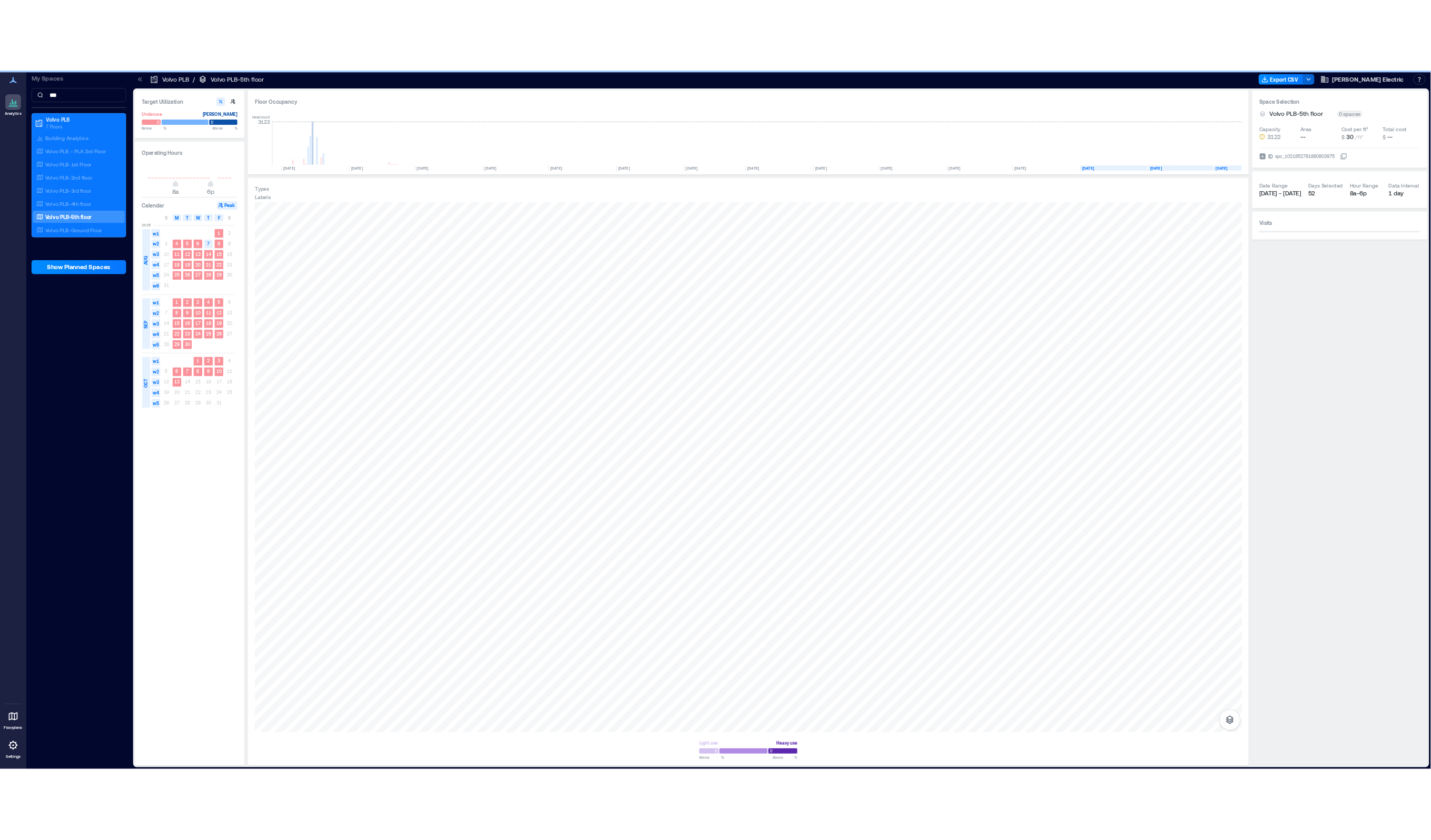
scroll to position [0, 2216]
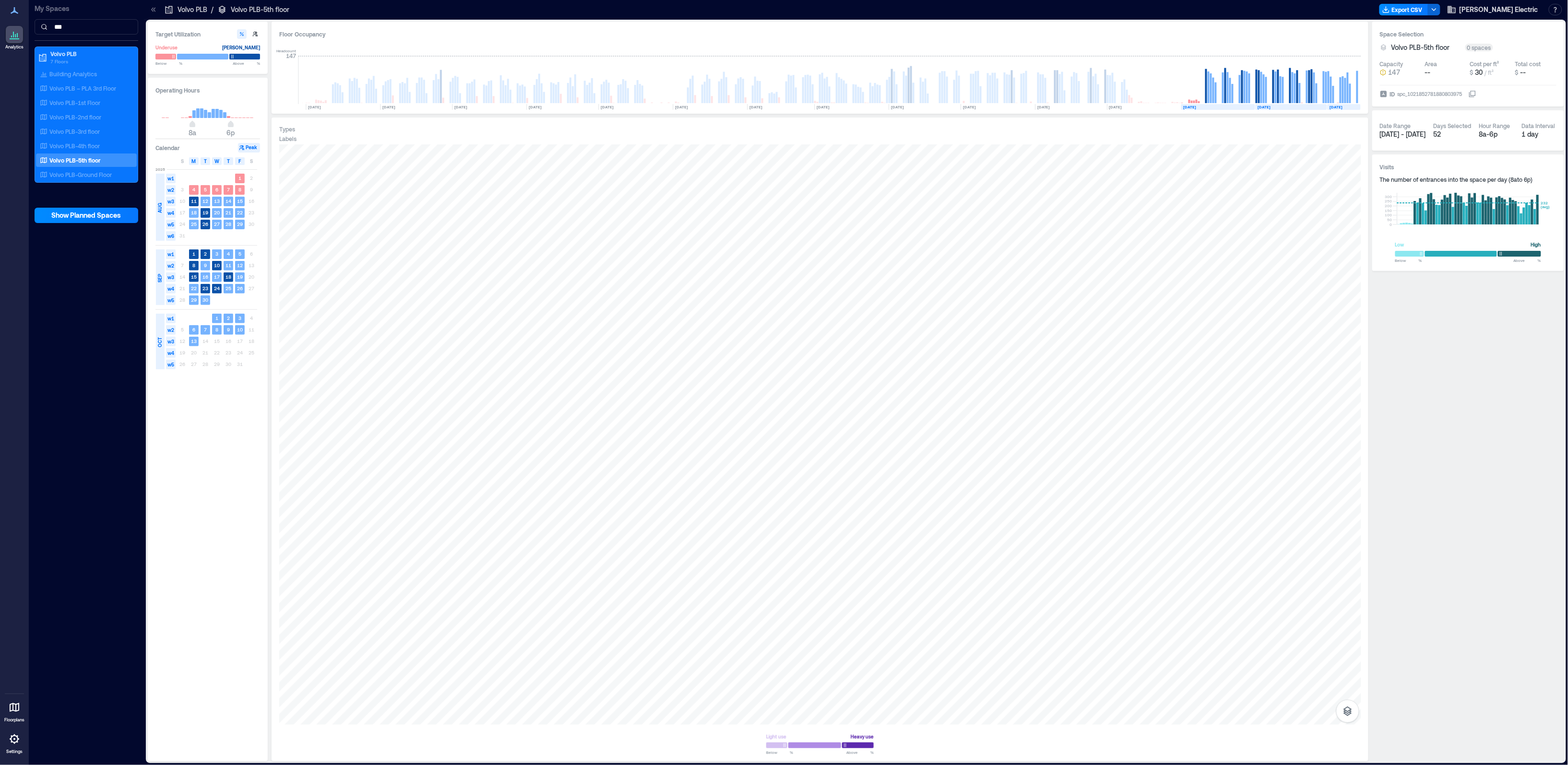
click at [97, 440] on div "My Spaces *** Volvo PLB 7 Floors Building Analytics Volvo PLB – PLA 3rd Floor V…" at bounding box center [86, 382] width 115 height 765
click at [67, 438] on div "My Spaces *** Volvo PLB 7 Floors Building Analytics Volvo PLB – PLA 3rd Floor V…" at bounding box center [86, 382] width 115 height 765
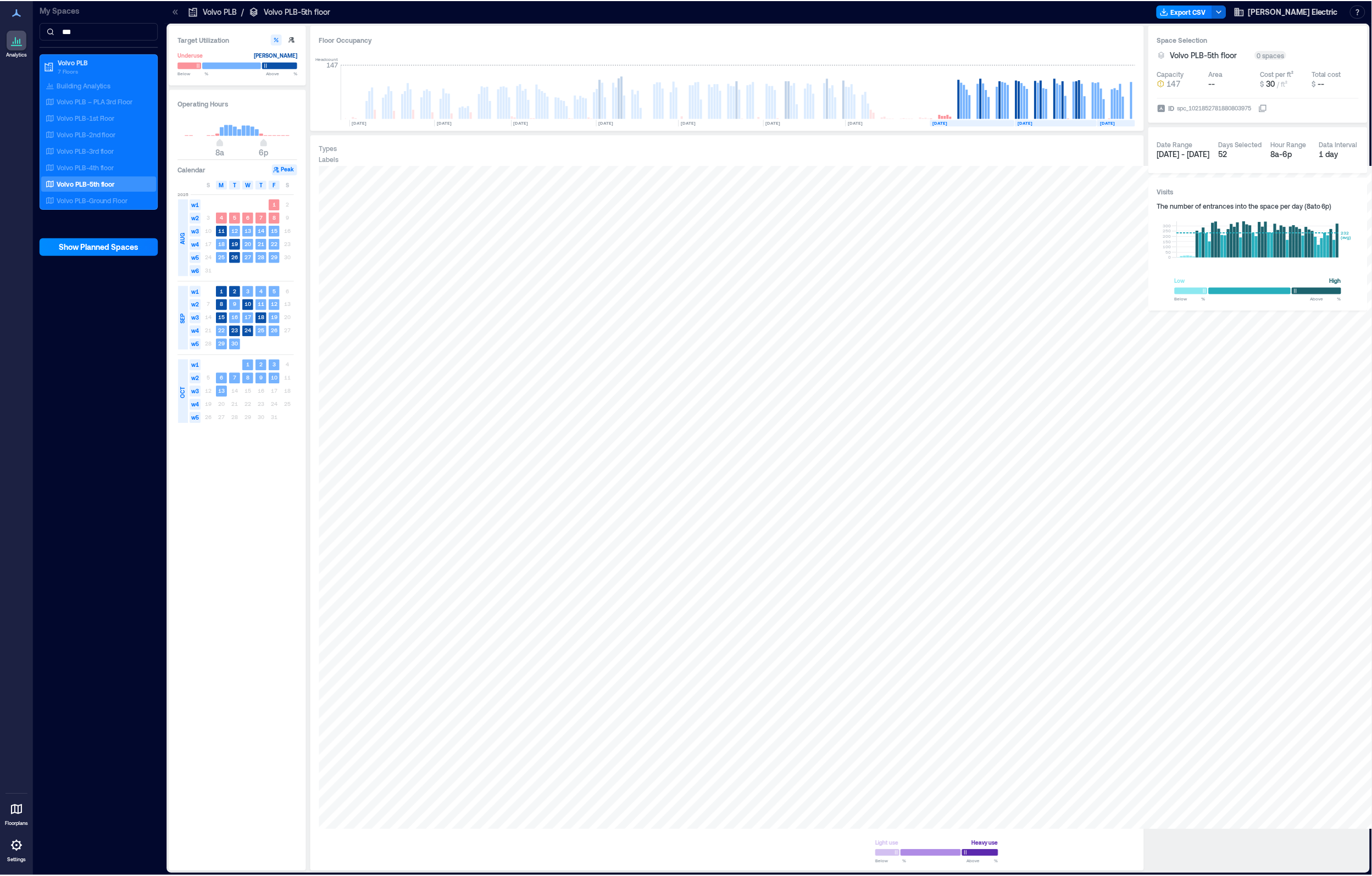
scroll to position [0, 2736]
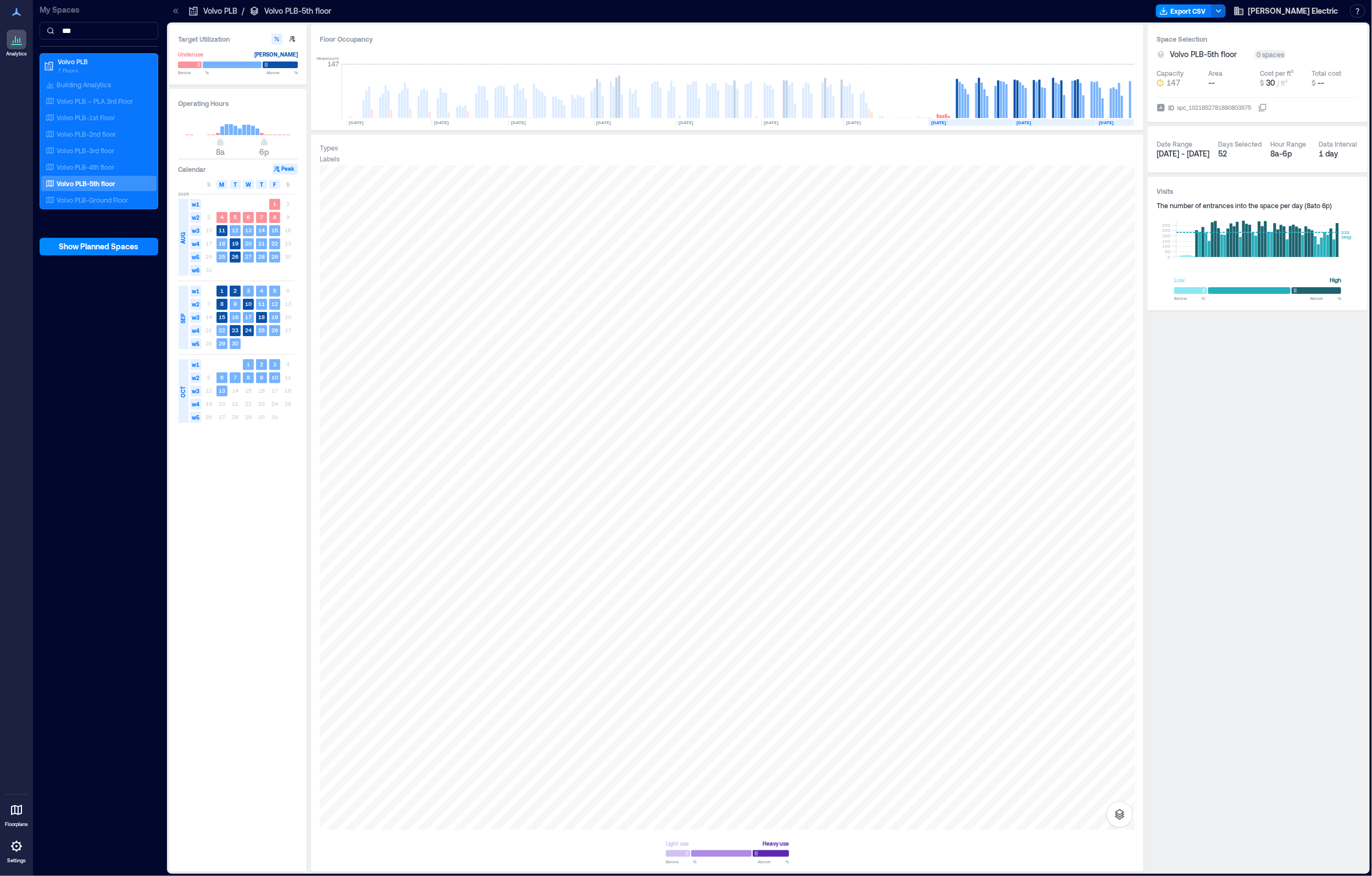
click at [210, 543] on div "Operating Hours 8a 6p Calendar Peak S M T W T F S [DATE] w1 1 2 w2 3 4 5 6 7 8 …" at bounding box center [238, 480] width 137 height 783
click at [100, 198] on p "Volvo PLB-Ground Floor" at bounding box center [92, 200] width 71 height 9
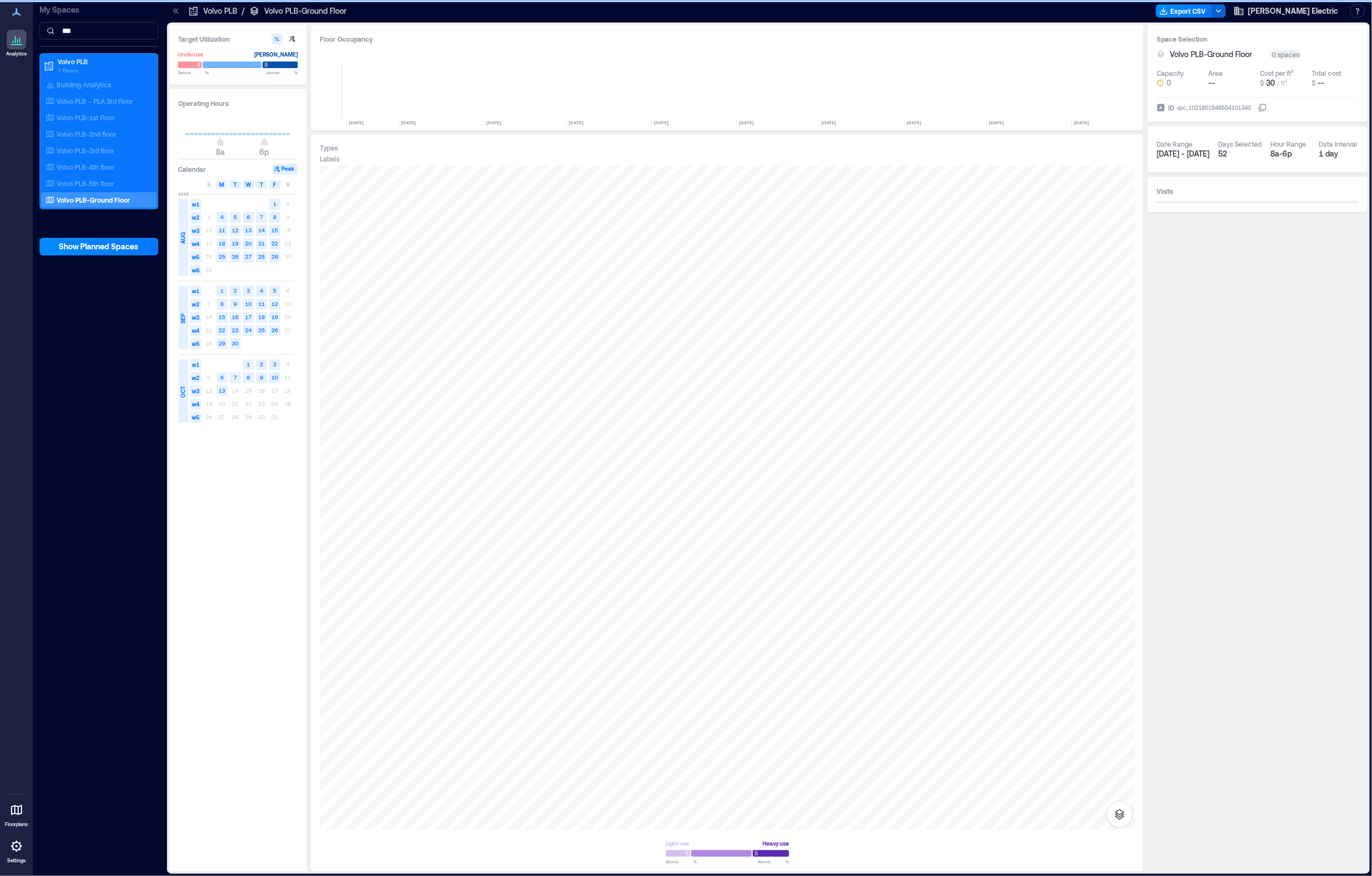
scroll to position [0, 2733]
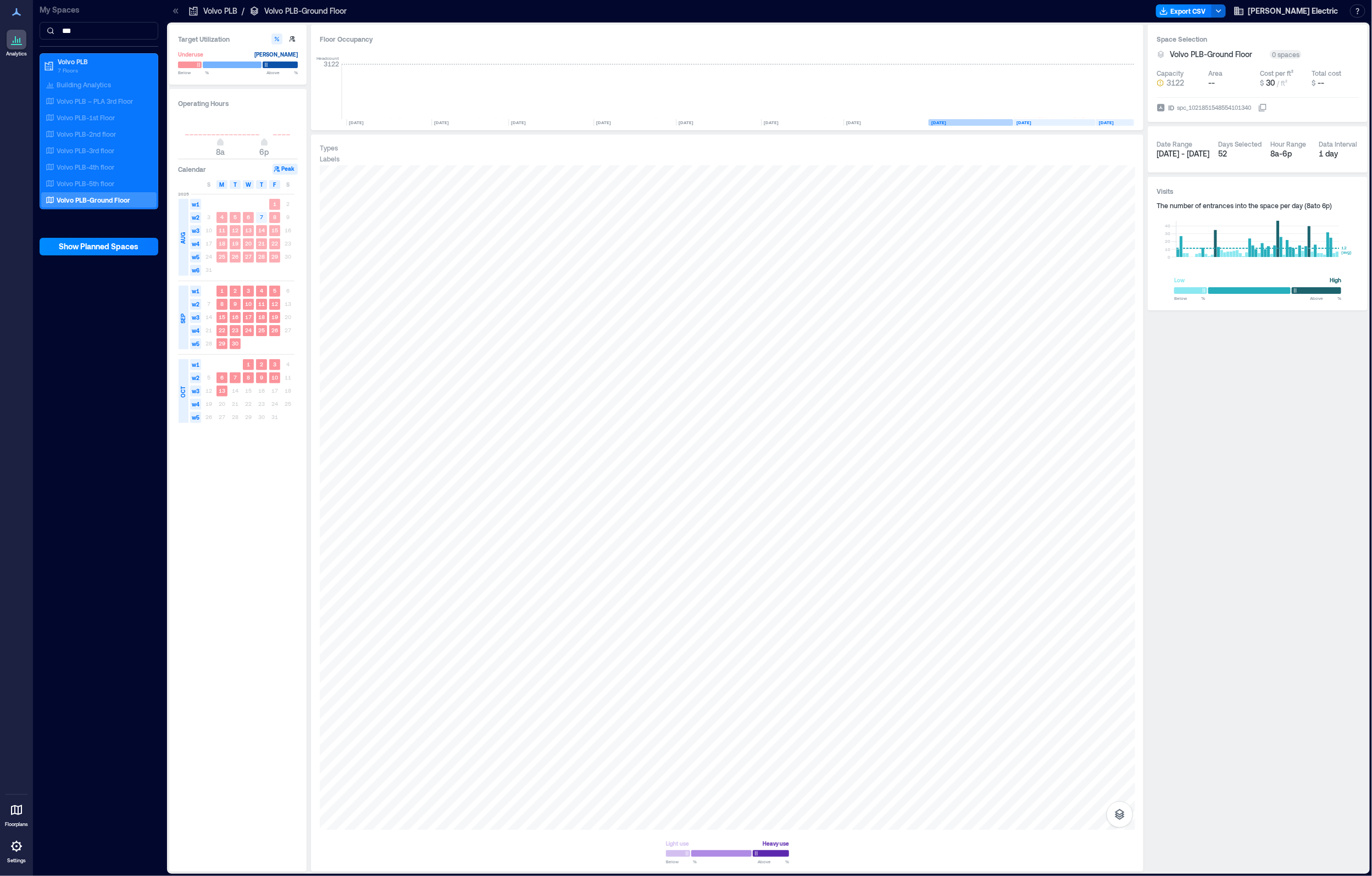
click at [946, 120] on text "[DATE]" at bounding box center [938, 122] width 15 height 5
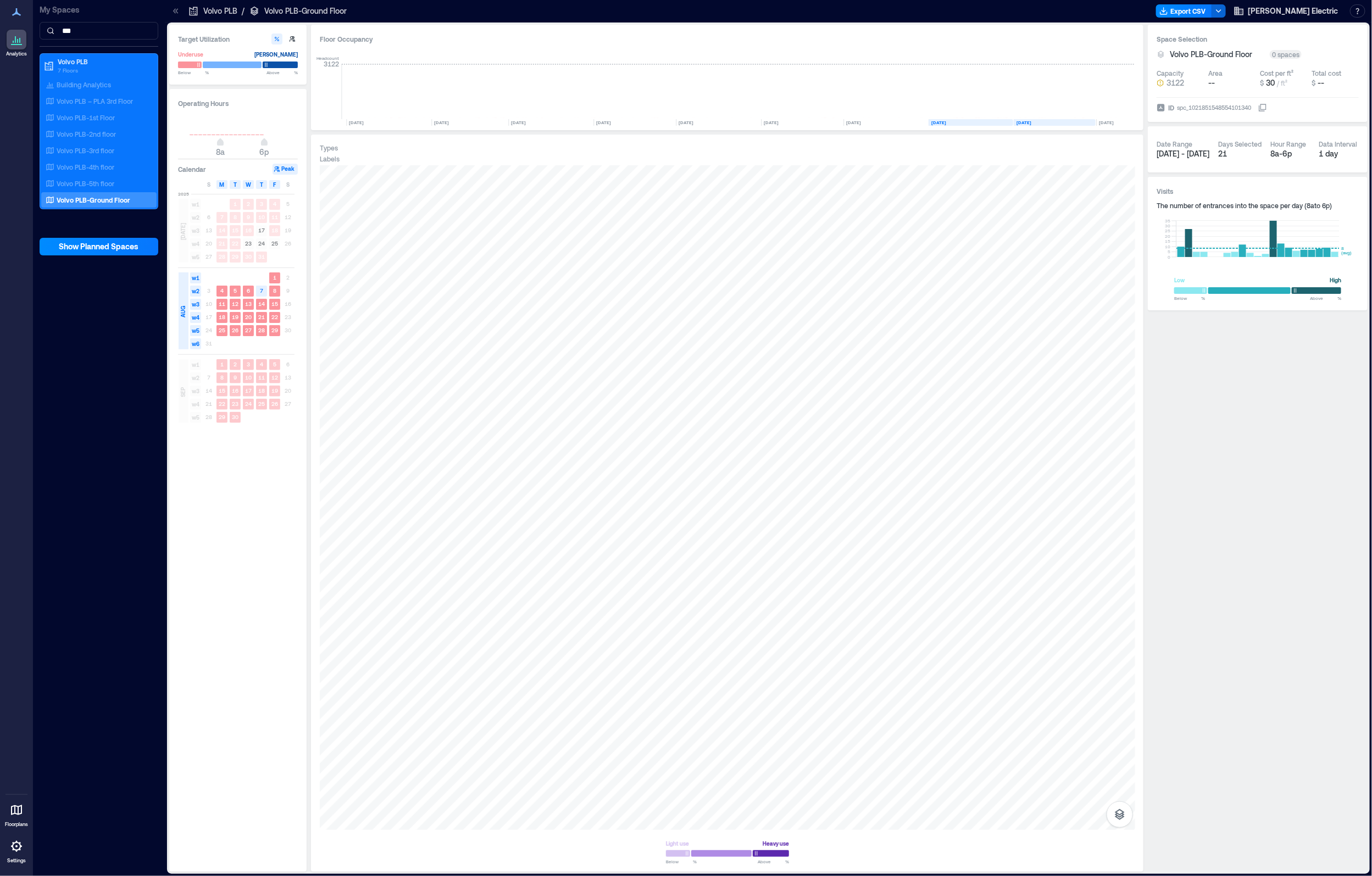
click at [1028, 119] on rect at bounding box center [1054, 122] width 82 height 7
click at [775, 122] on text "[DATE]" at bounding box center [770, 122] width 15 height 5
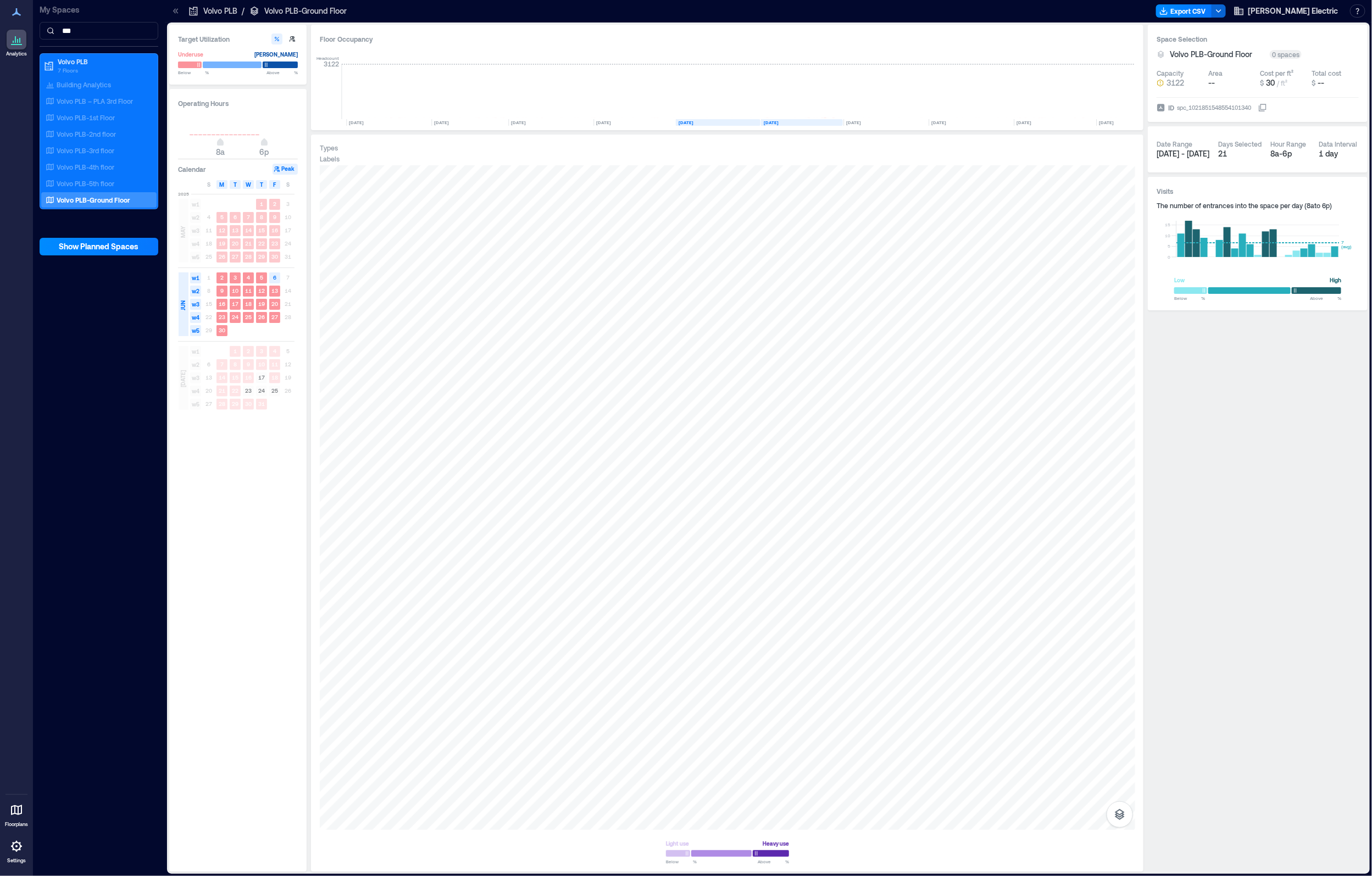
click at [693, 120] on text "[DATE]" at bounding box center [685, 122] width 15 height 5
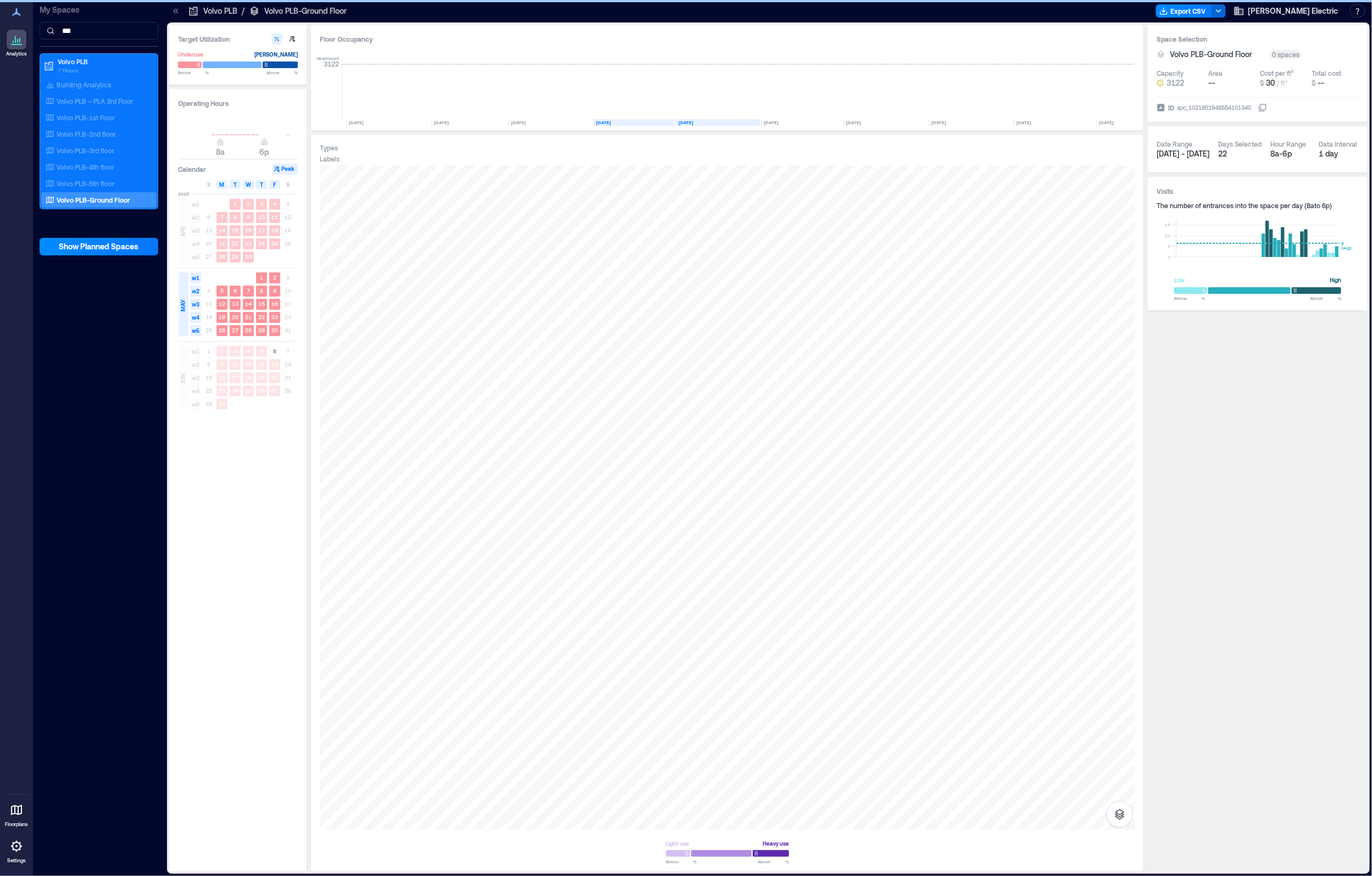
scroll to position [0, 2711]
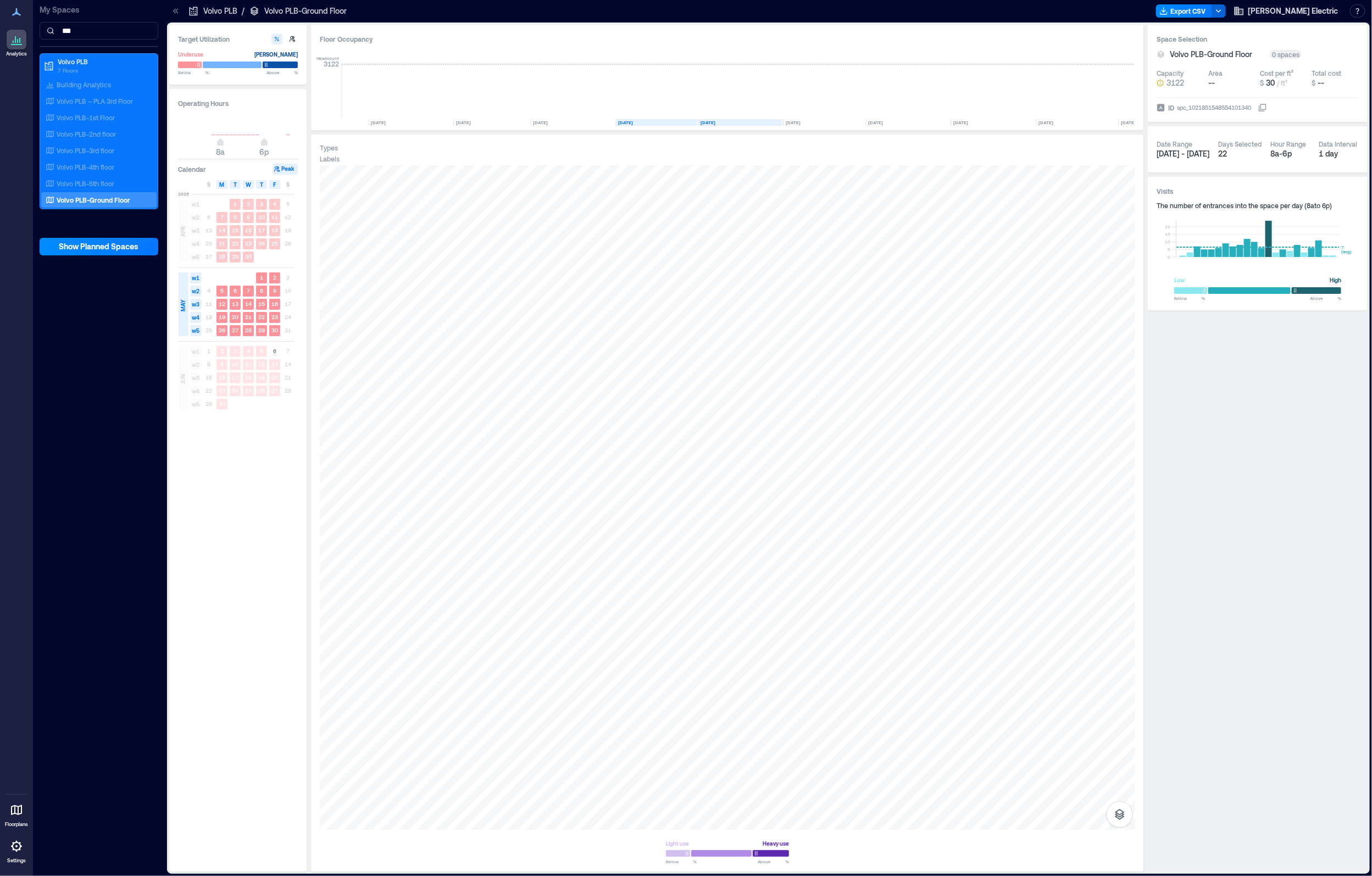
click at [633, 121] on text "[DATE]" at bounding box center [625, 122] width 15 height 5
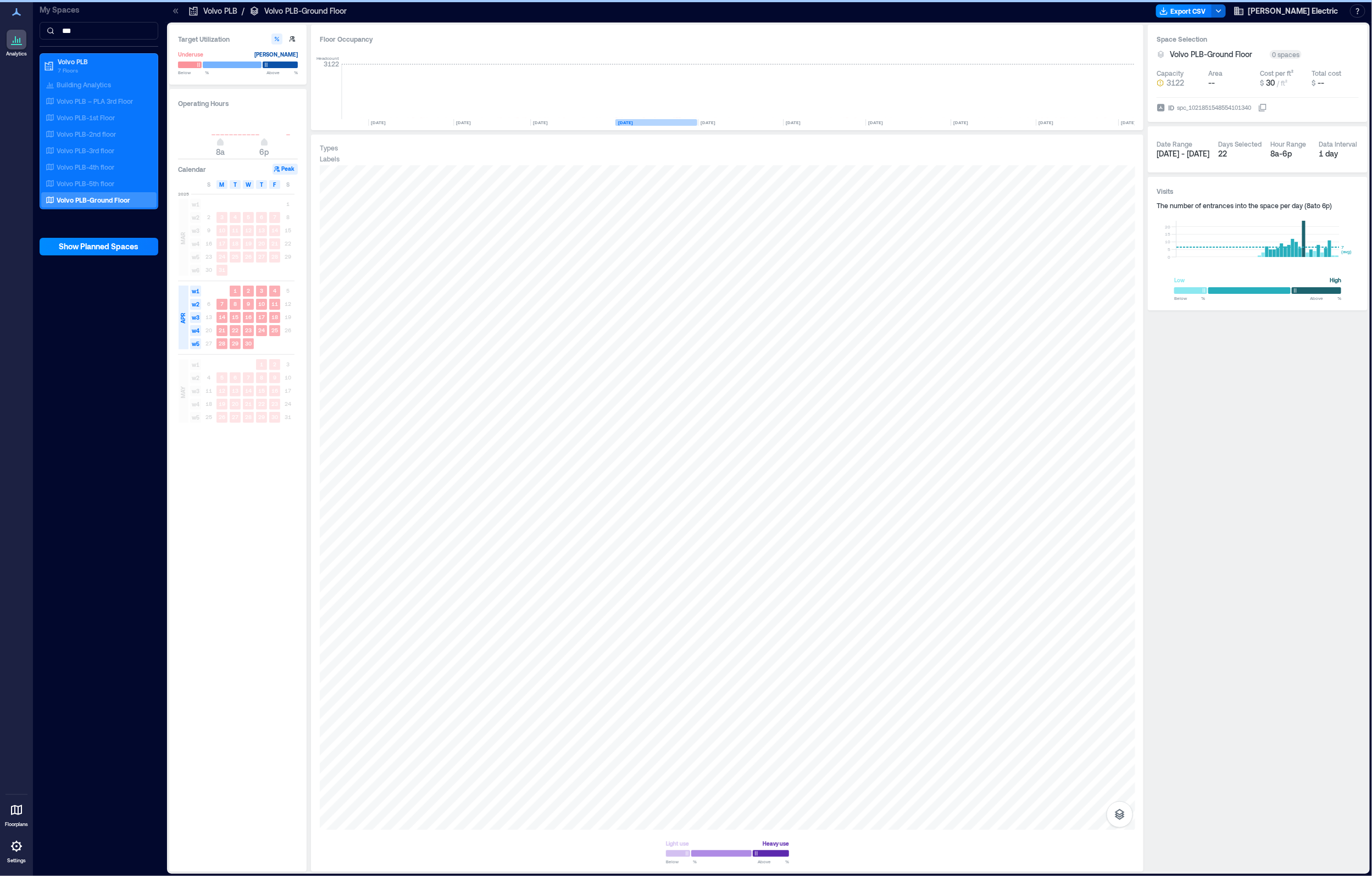
scroll to position [0, 2627]
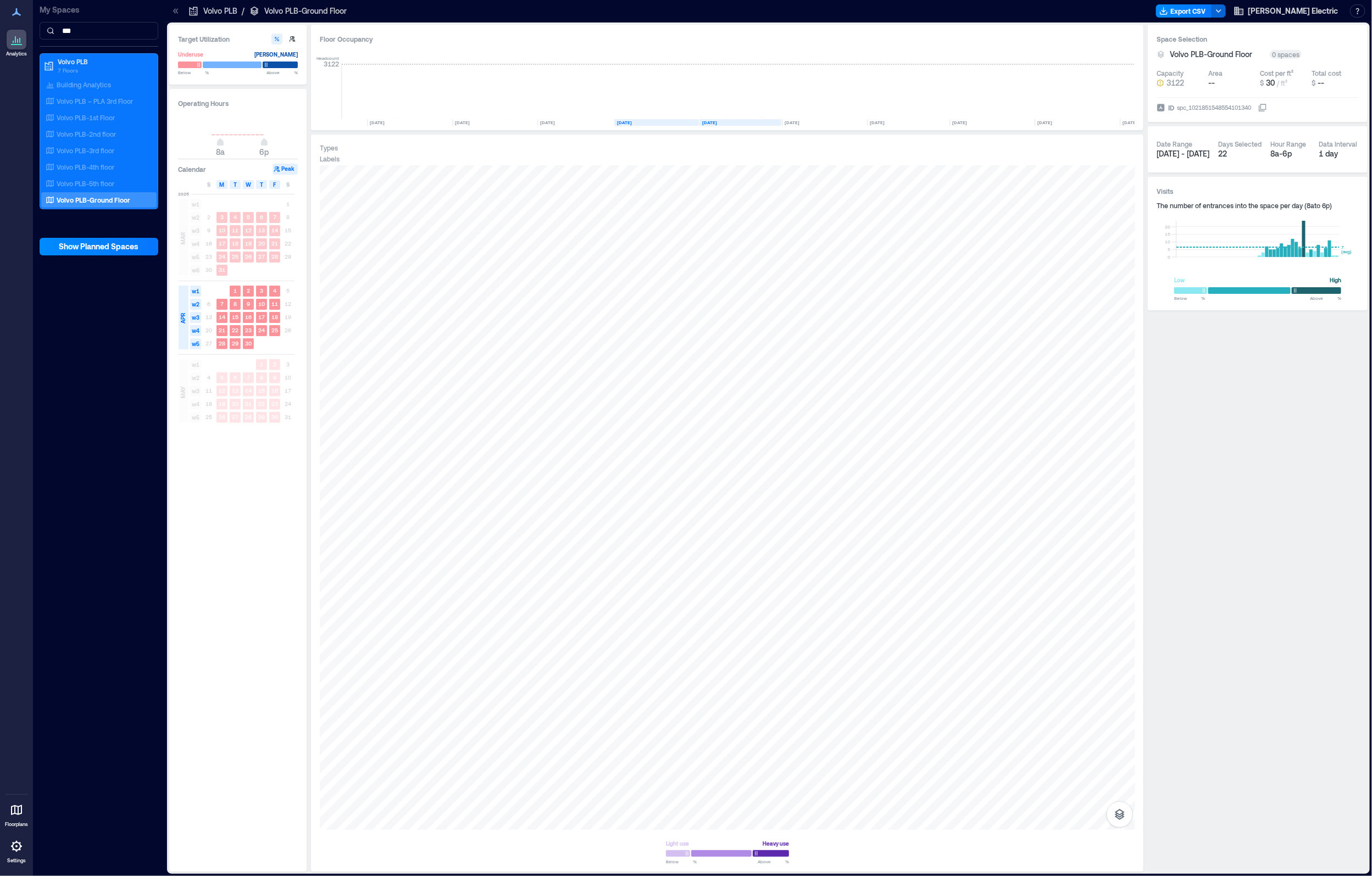
click at [632, 121] on text "[DATE]" at bounding box center [623, 122] width 15 height 5
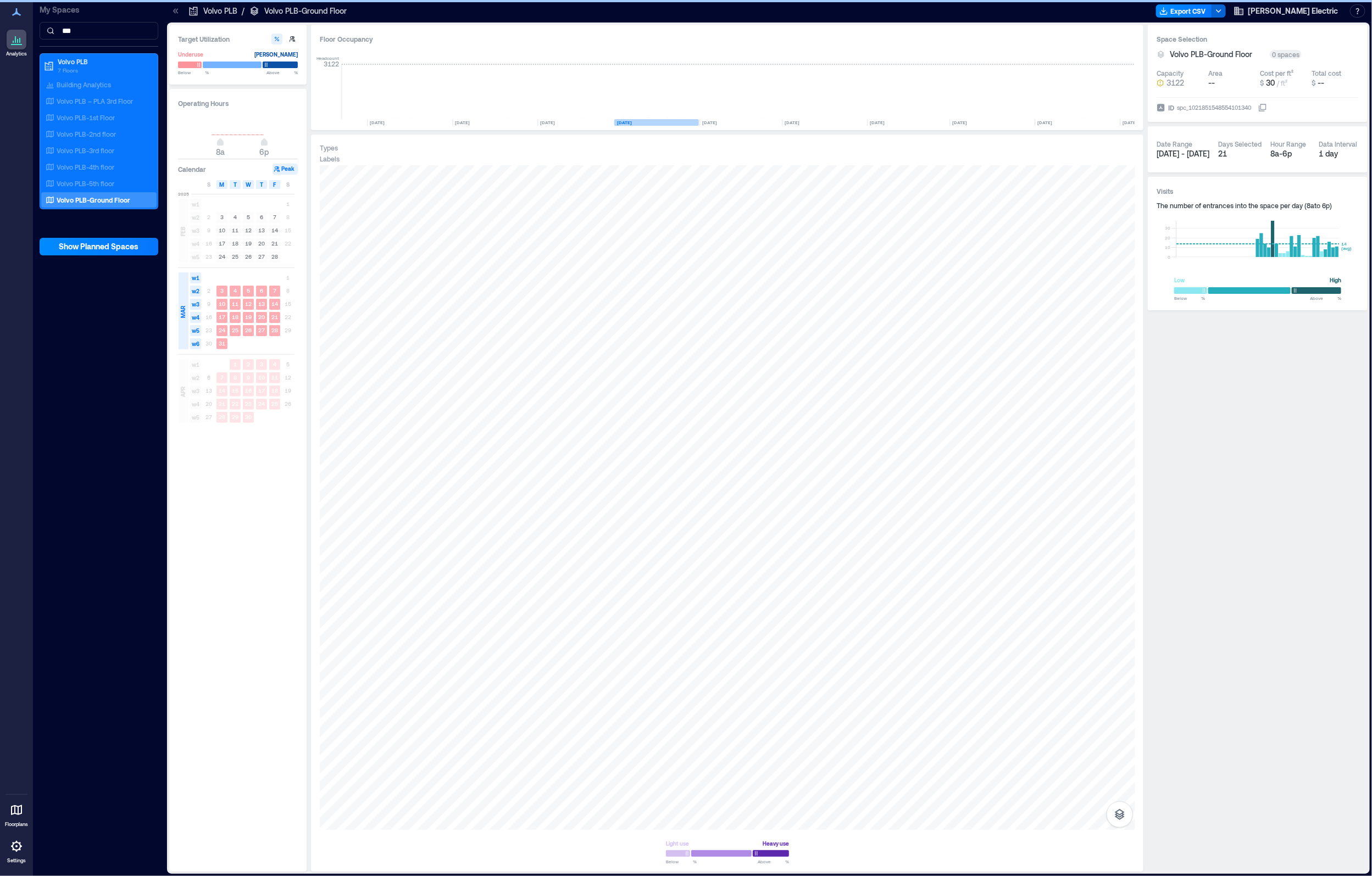
scroll to position [0, 2543]
click at [637, 122] on text "[DATE]" at bounding box center [630, 122] width 15 height 5
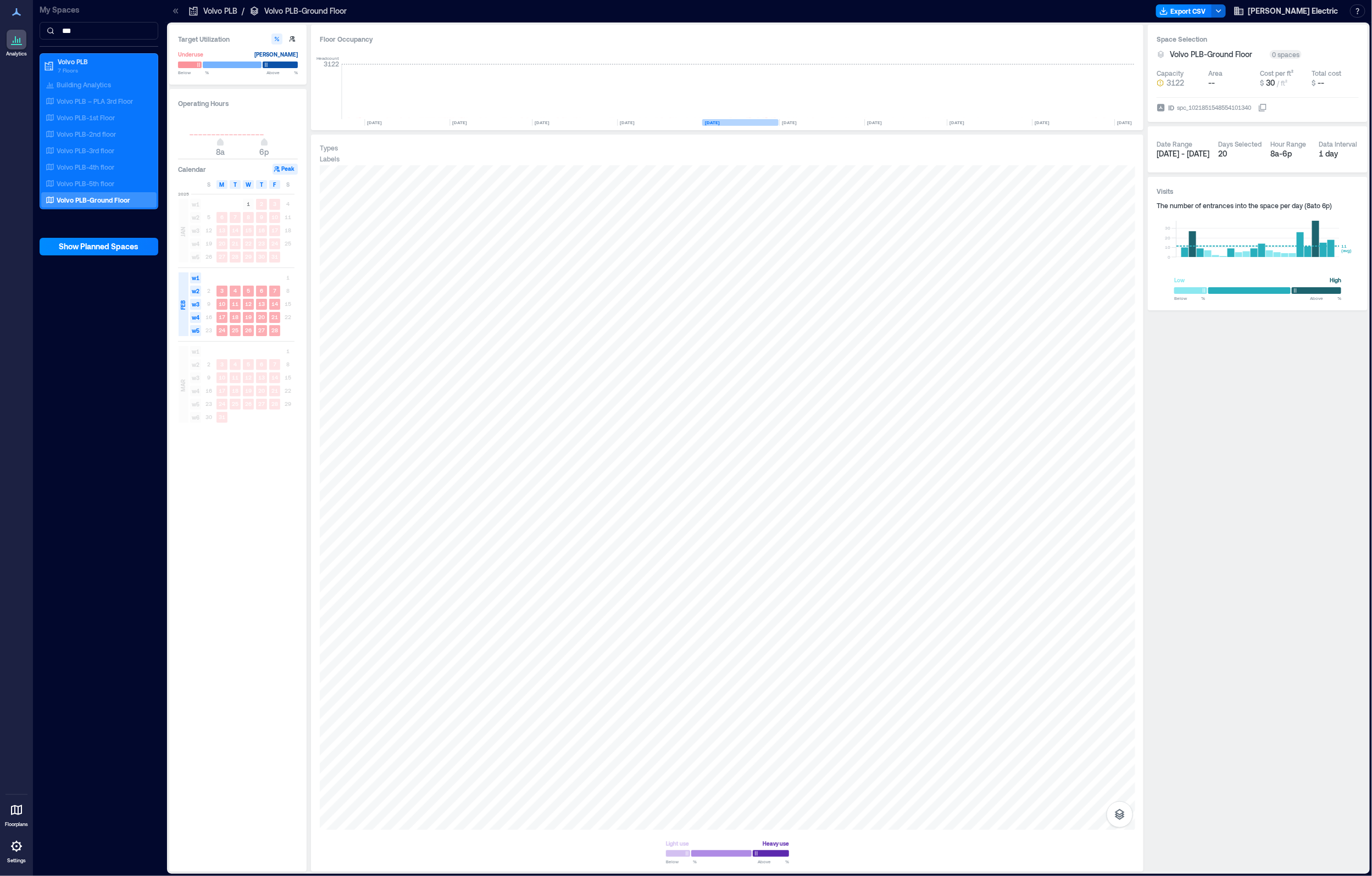
click at [726, 122] on rect at bounding box center [741, 122] width 76 height 7
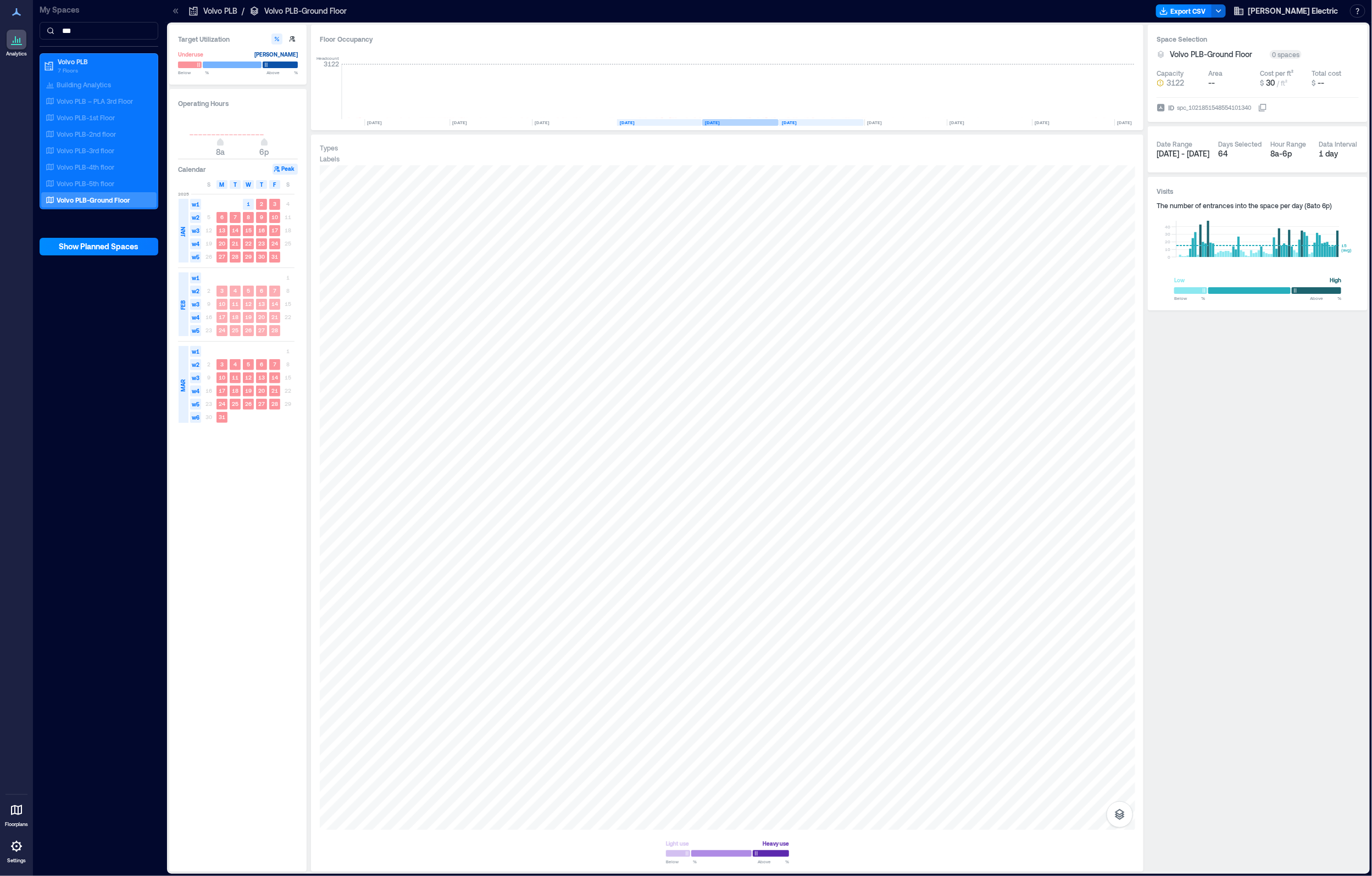
click at [731, 121] on rect at bounding box center [741, 122] width 76 height 7
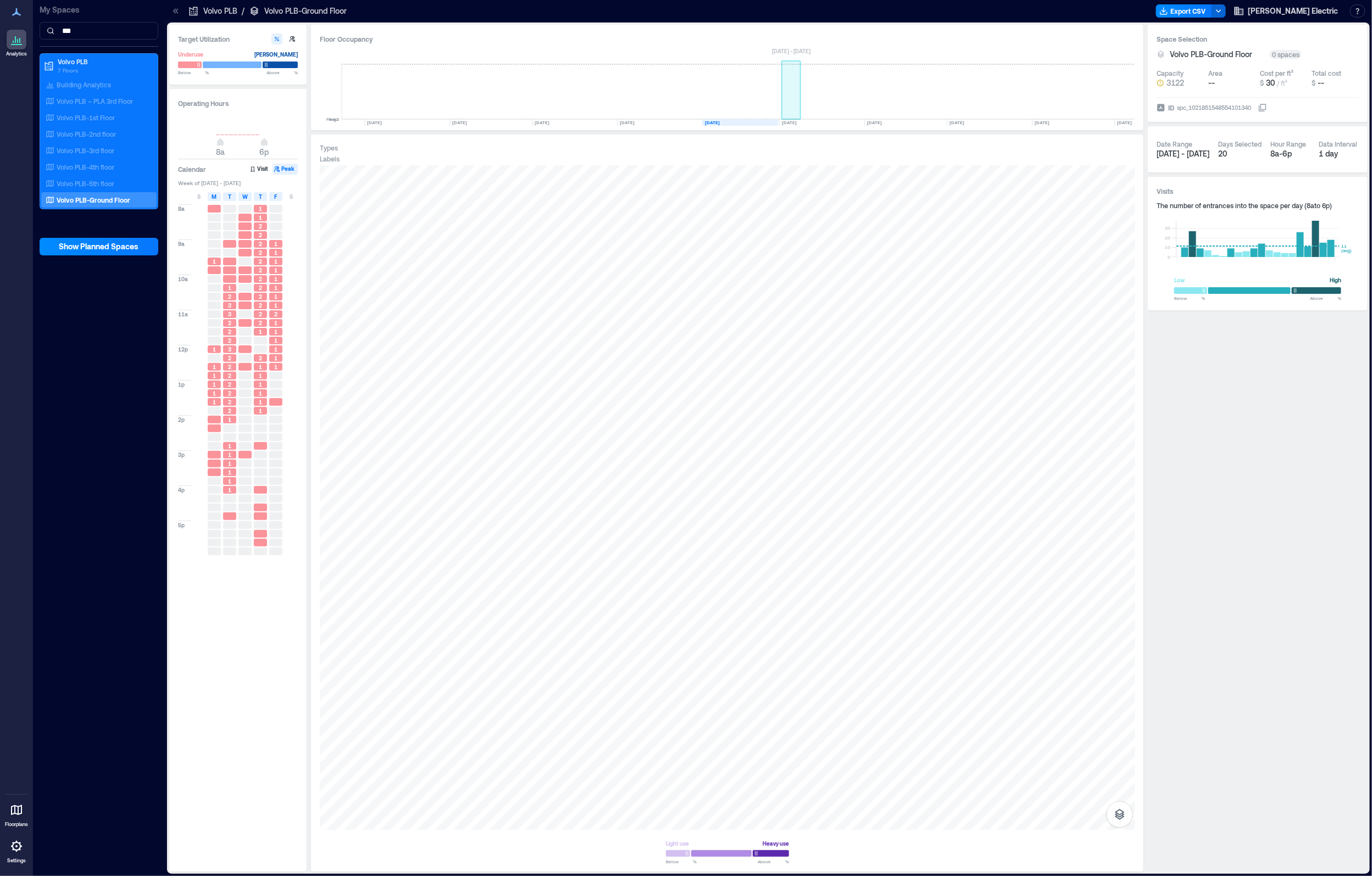
click at [795, 110] on rect at bounding box center [791, 91] width 19 height 55
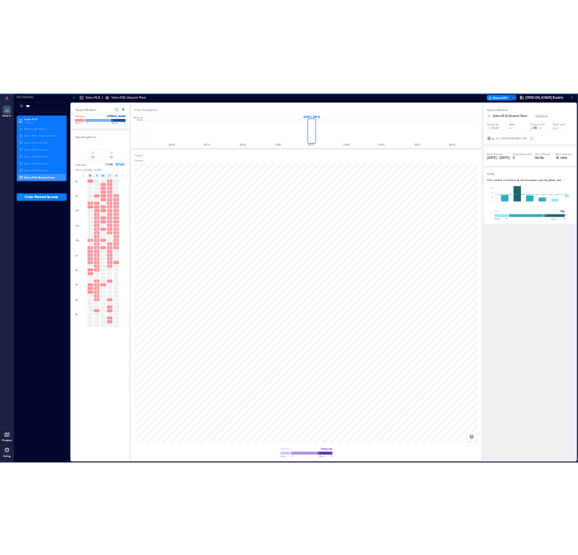
scroll to position [0, 3983]
